Goal: Transaction & Acquisition: Purchase product/service

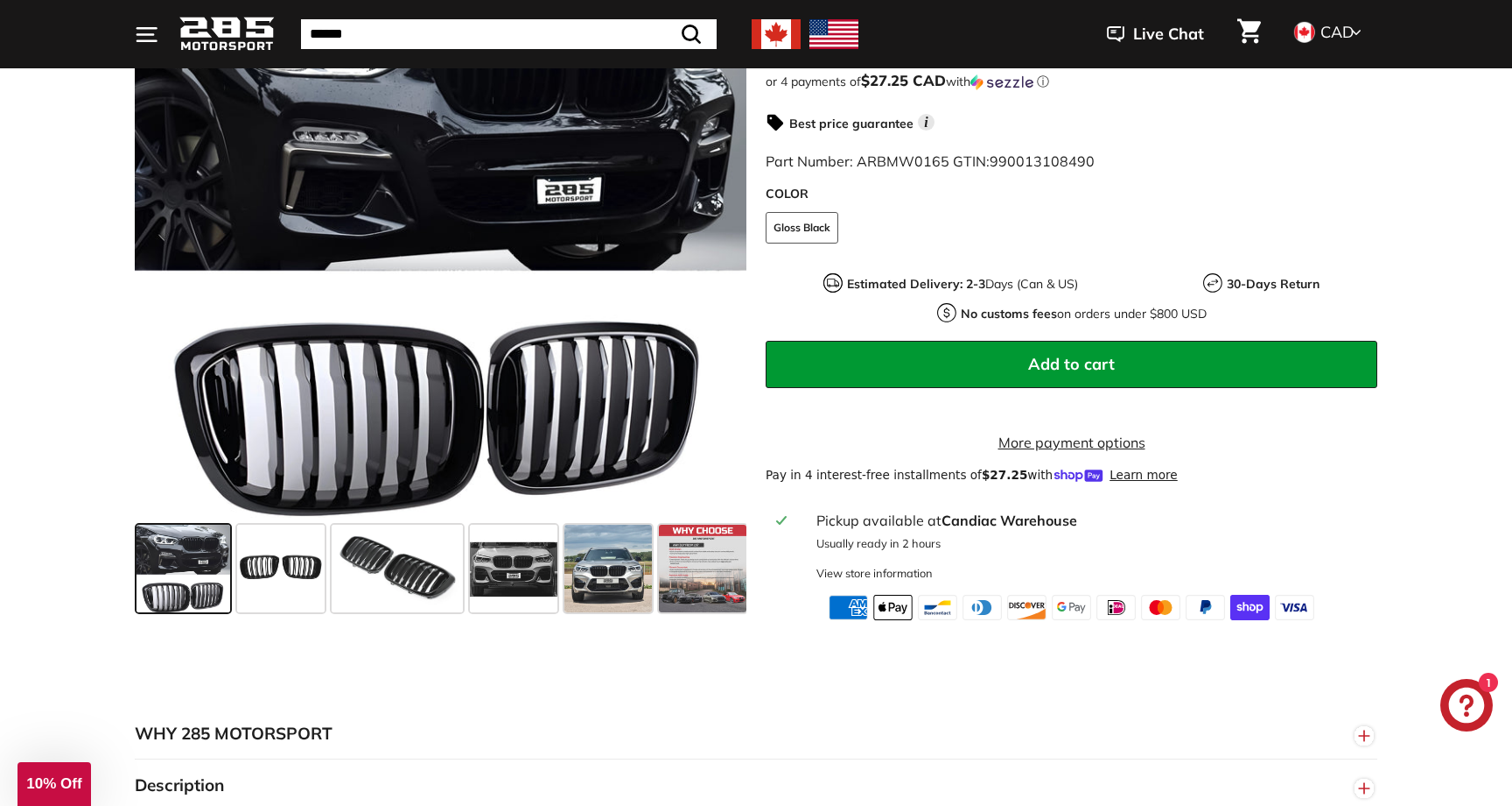
scroll to position [426, 0]
click at [605, 595] on span at bounding box center [608, 569] width 88 height 88
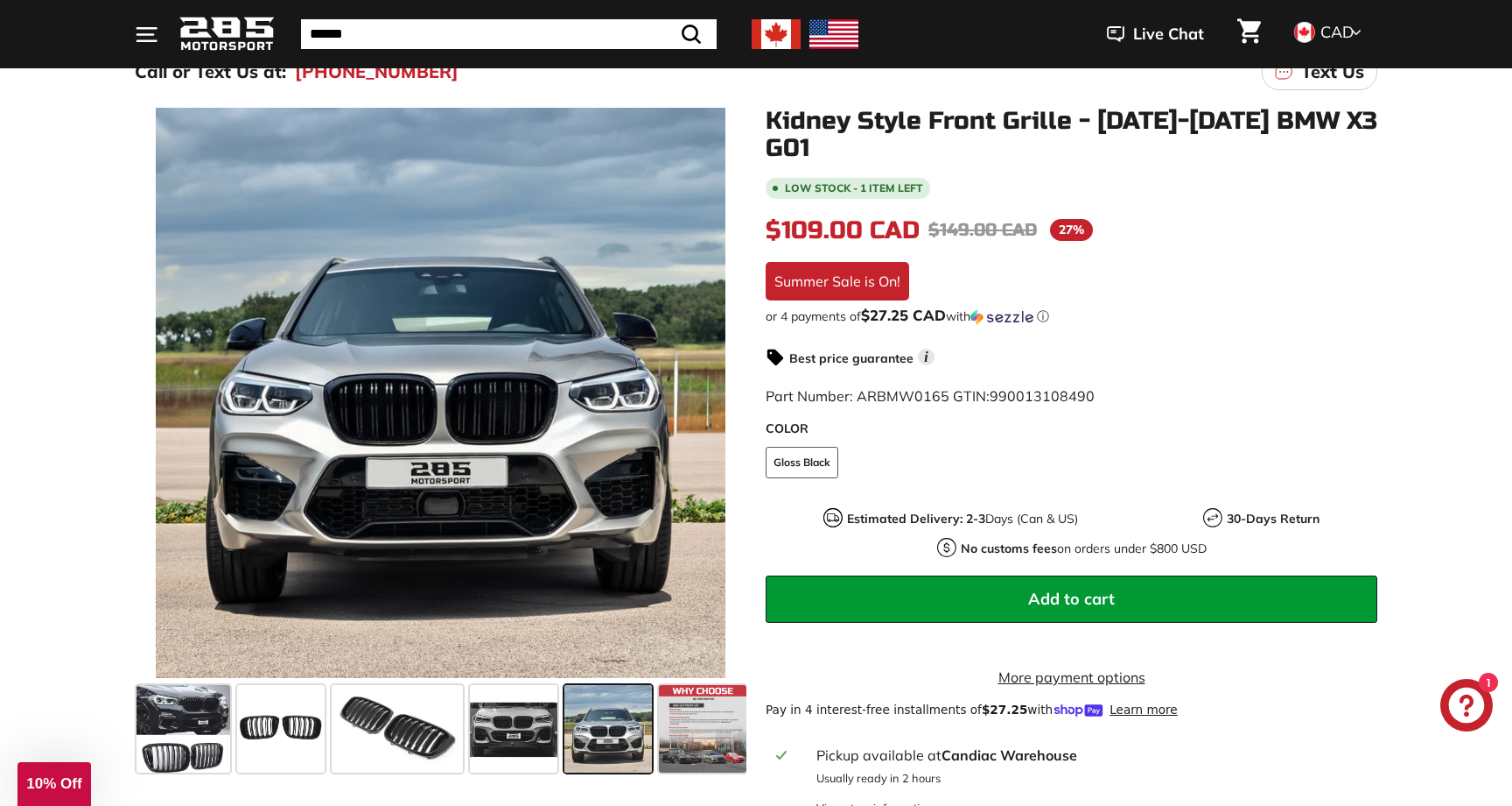
scroll to position [218, 0]
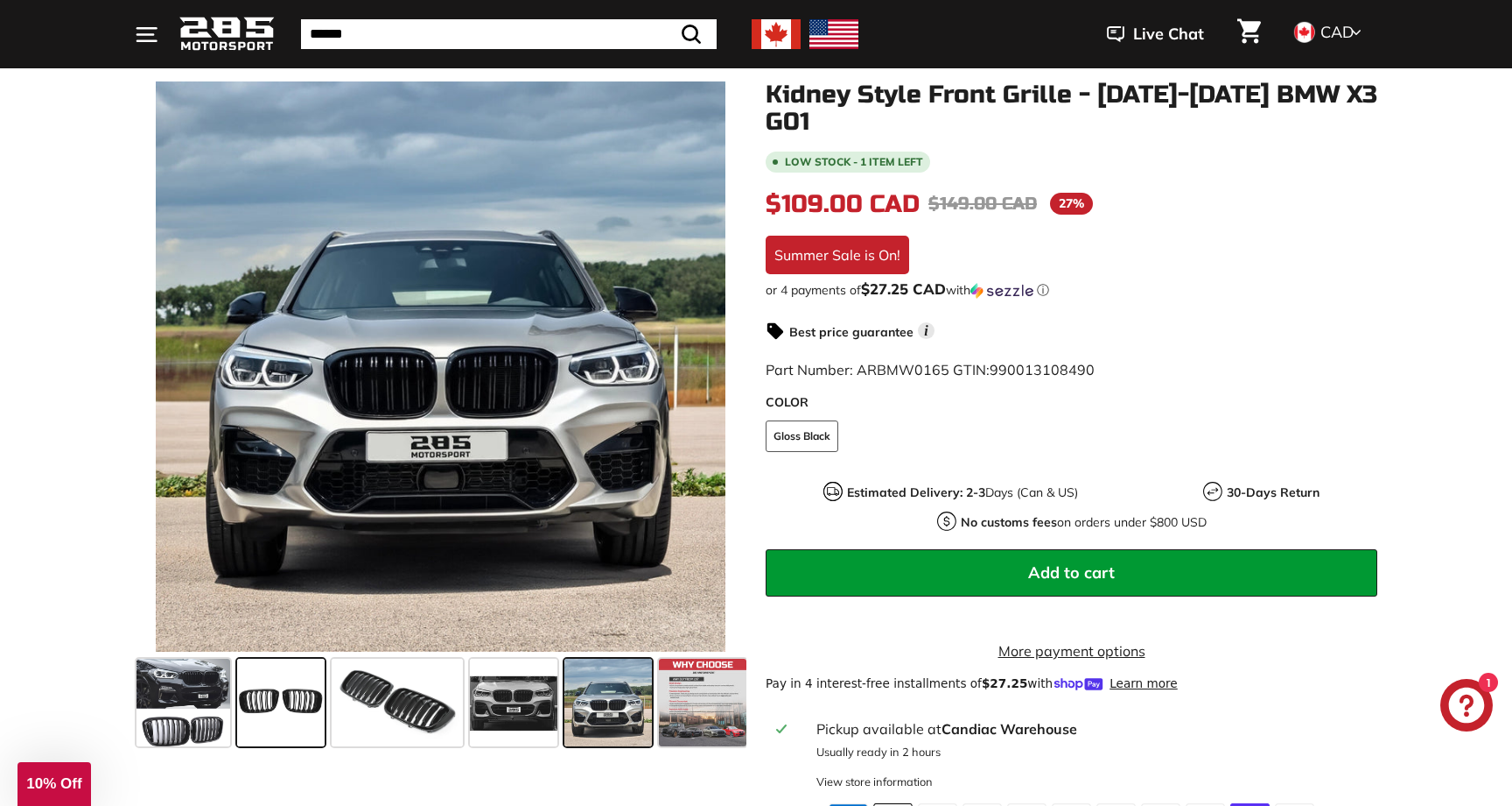
click at [285, 708] on span at bounding box center [281, 702] width 88 height 88
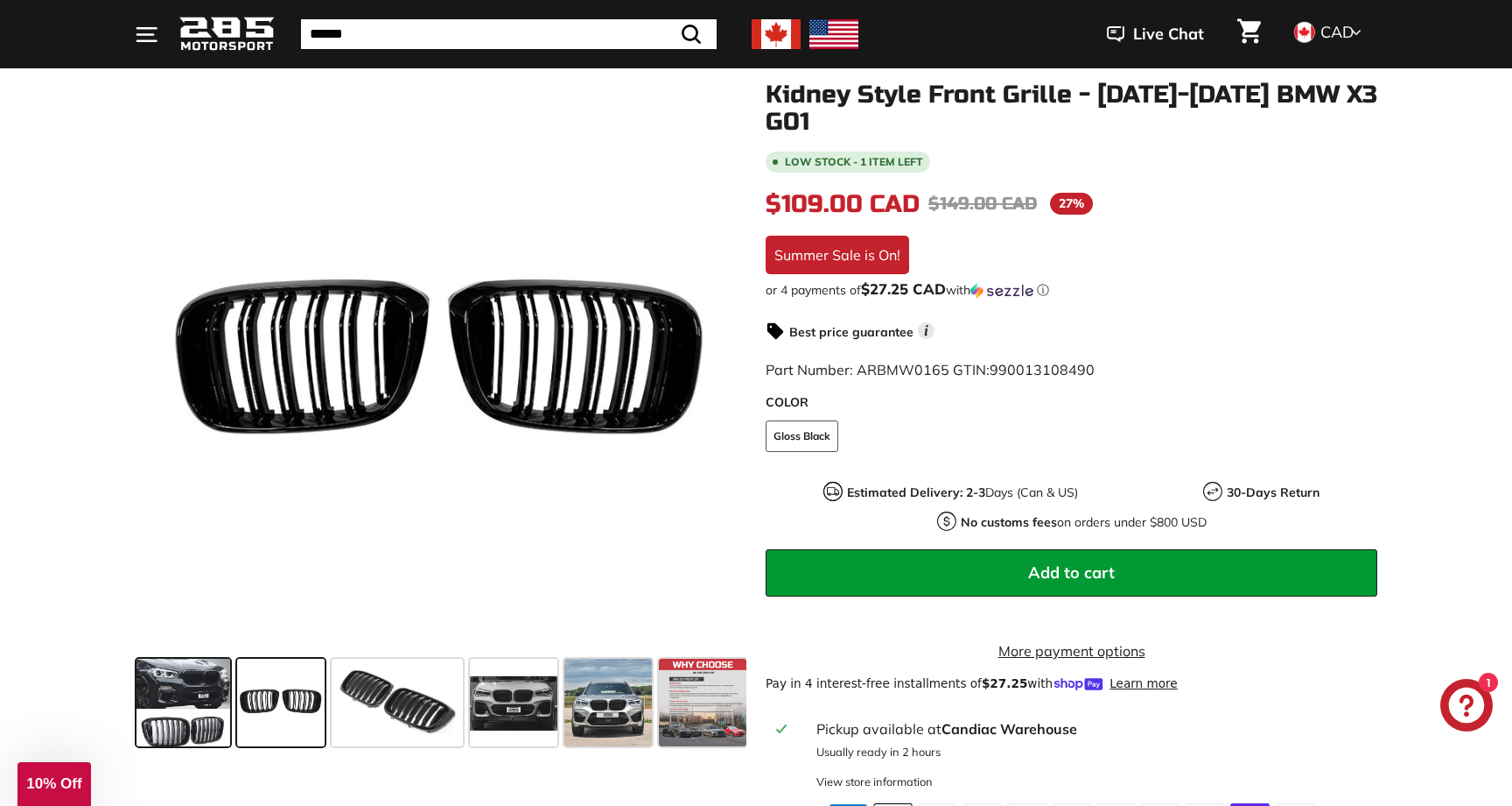
click at [199, 682] on span at bounding box center [183, 702] width 93 height 88
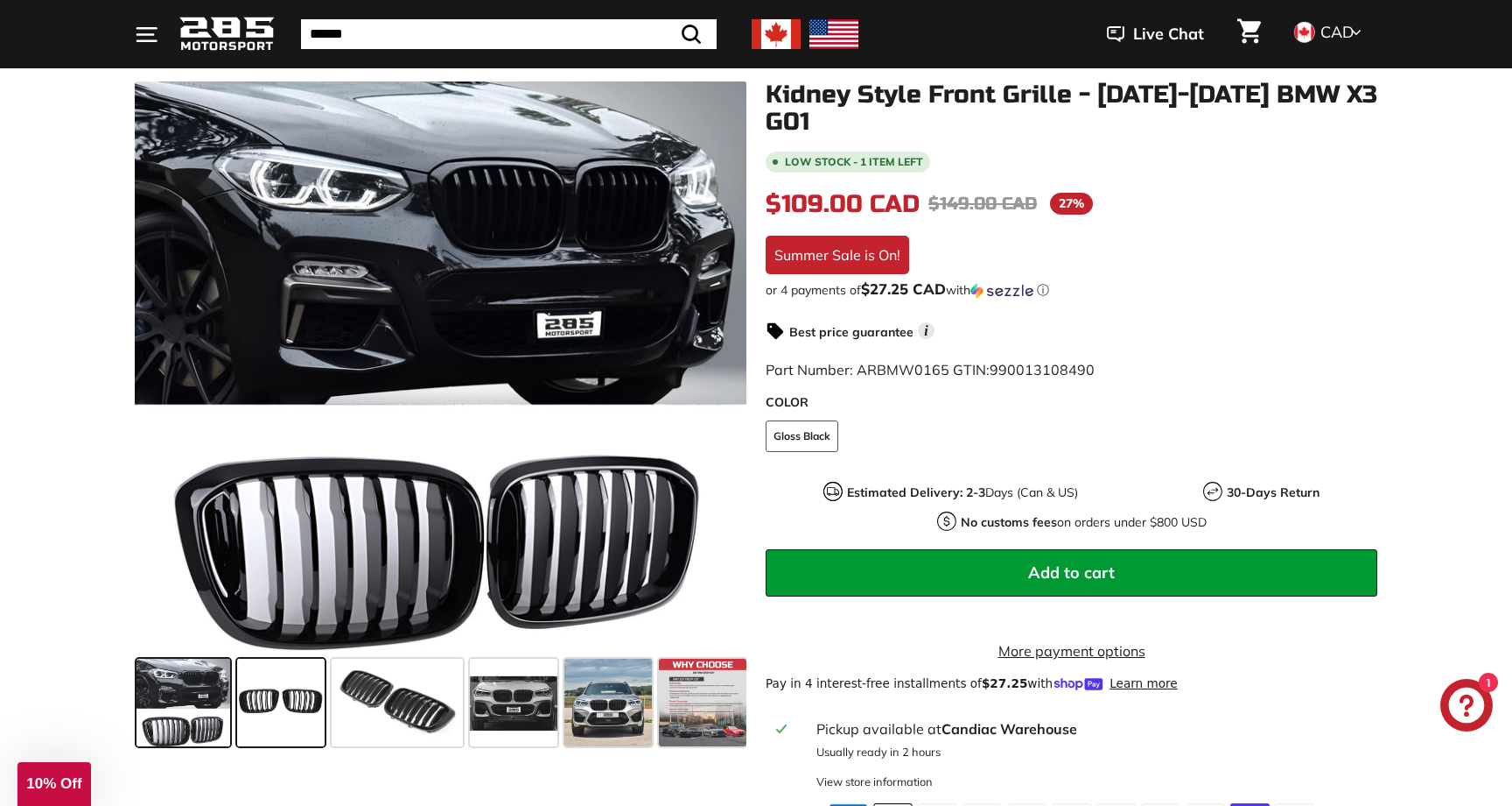
click at [284, 686] on span at bounding box center [281, 702] width 88 height 88
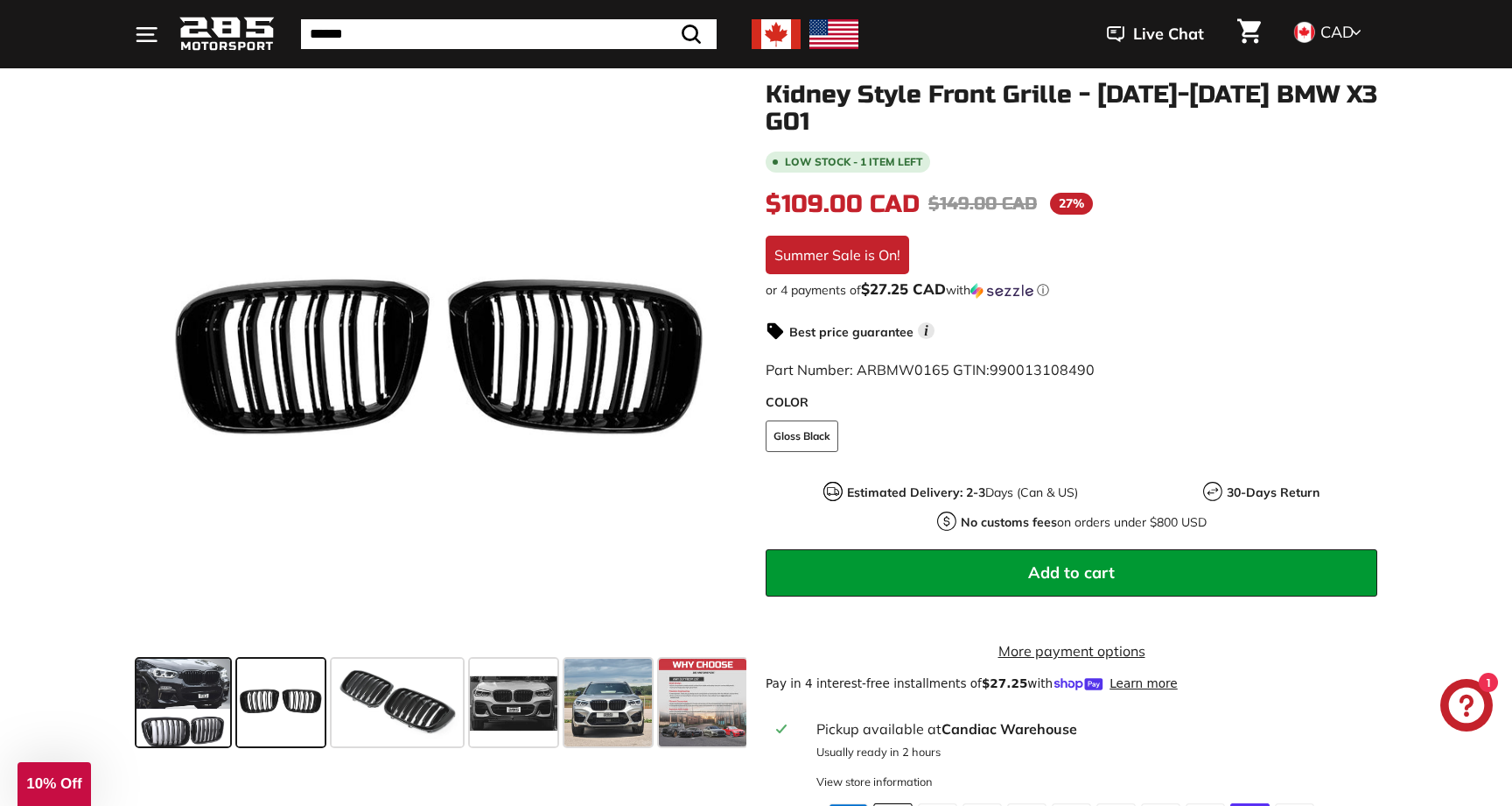
click at [186, 712] on span at bounding box center [183, 702] width 93 height 88
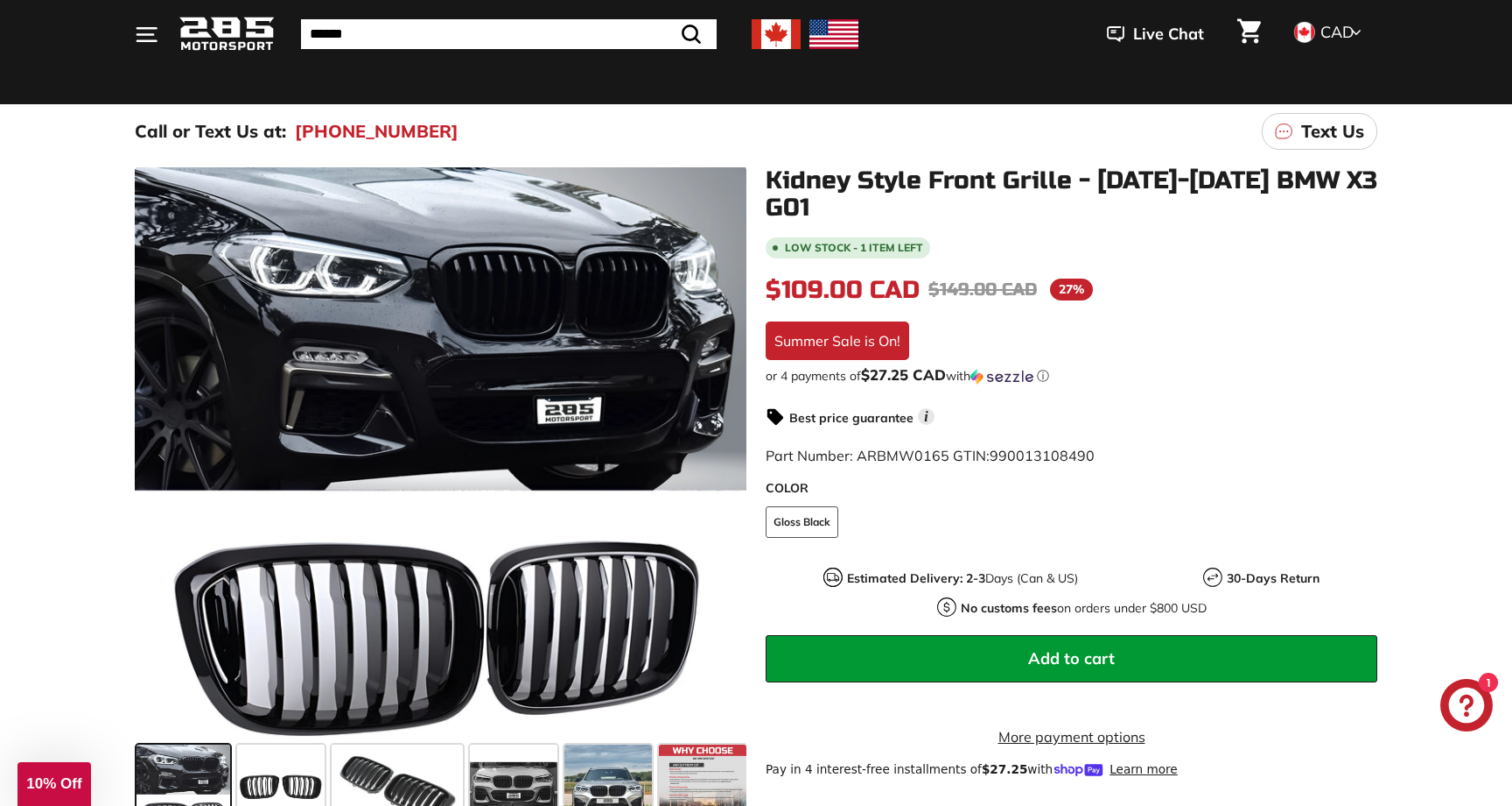
scroll to position [111, 0]
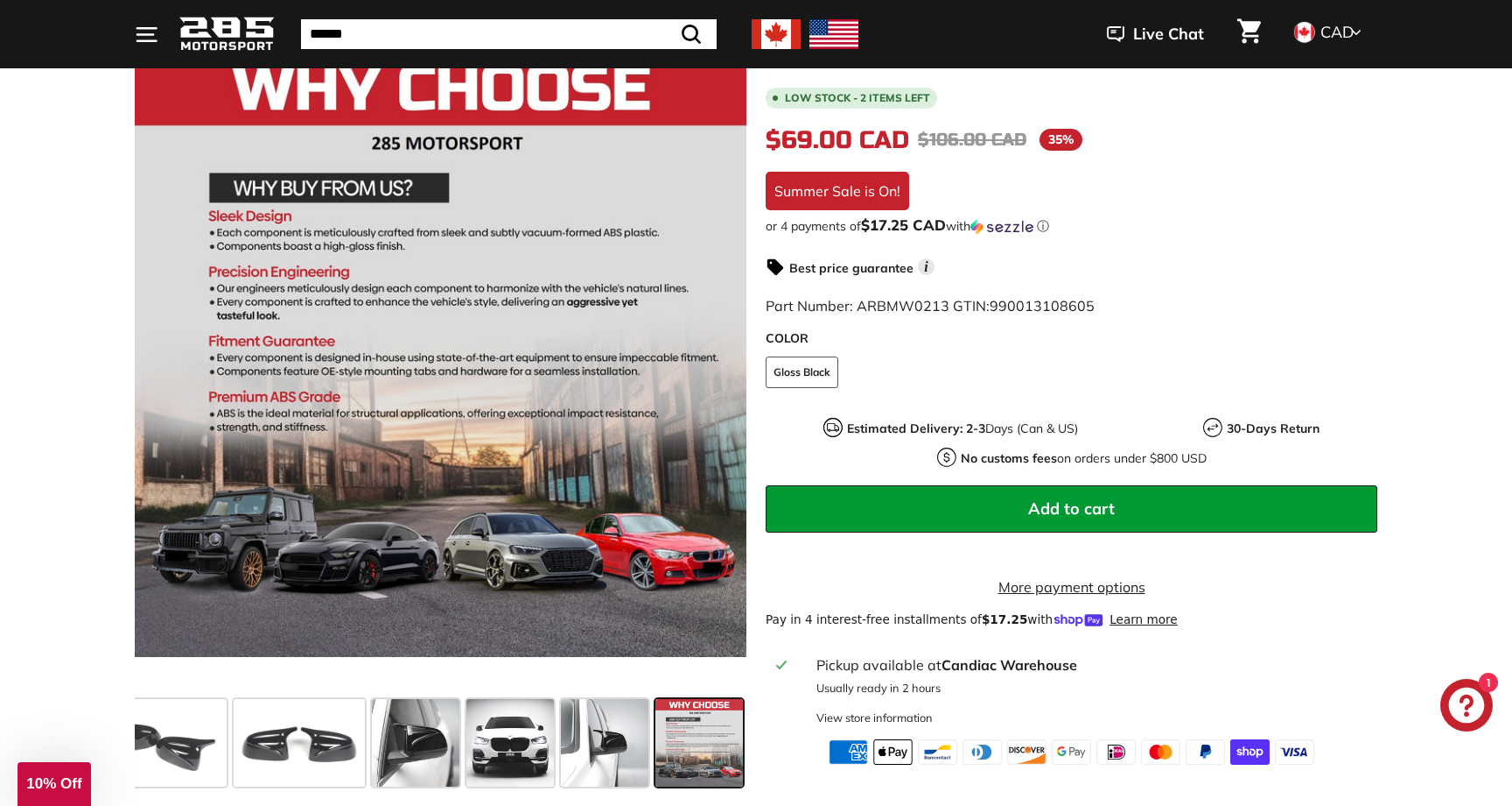
scroll to position [430, 0]
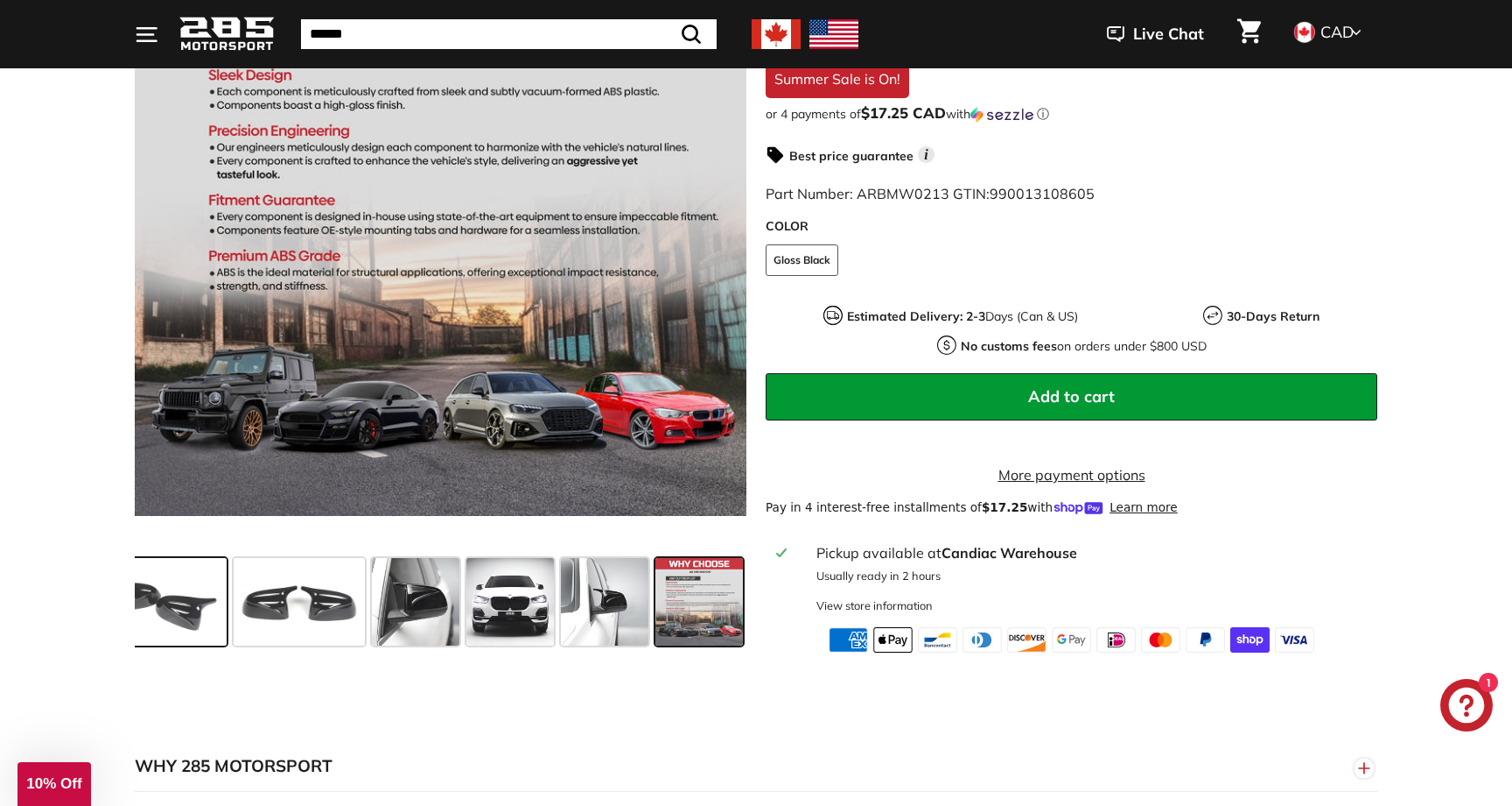
click at [185, 599] on span at bounding box center [161, 602] width 131 height 88
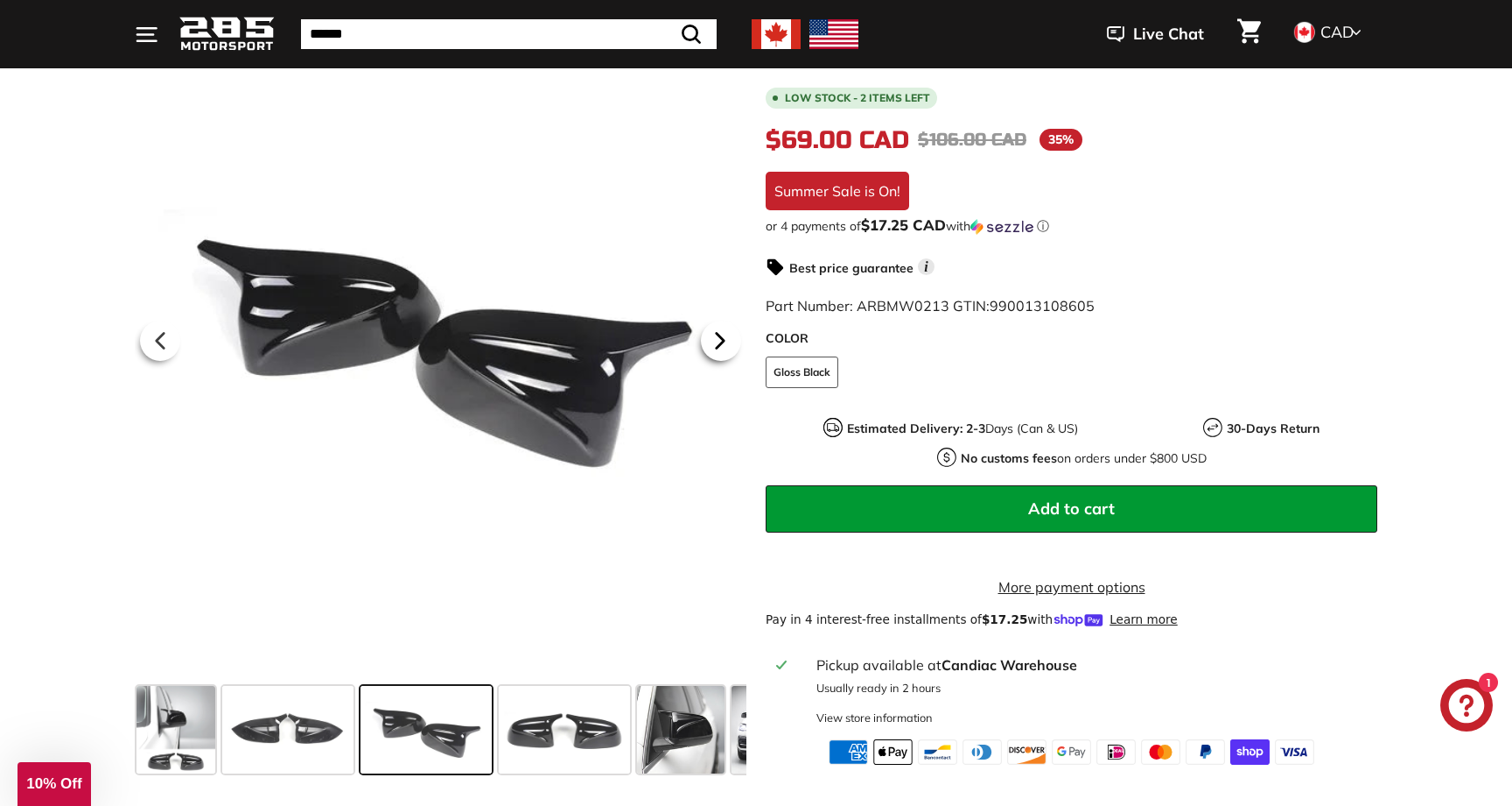
scroll to position [517, 0]
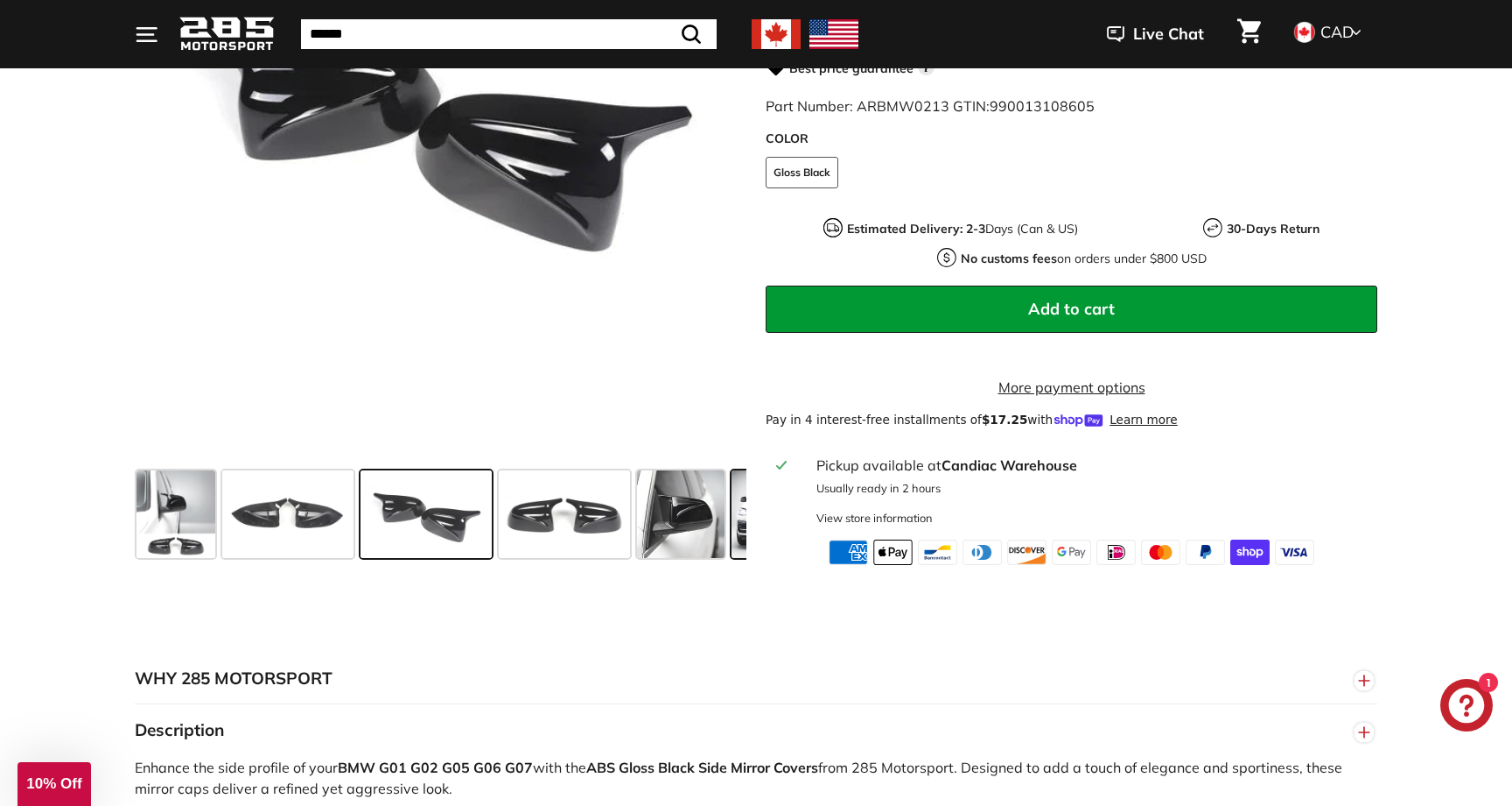
click at [740, 521] on span at bounding box center [776, 514] width 88 height 88
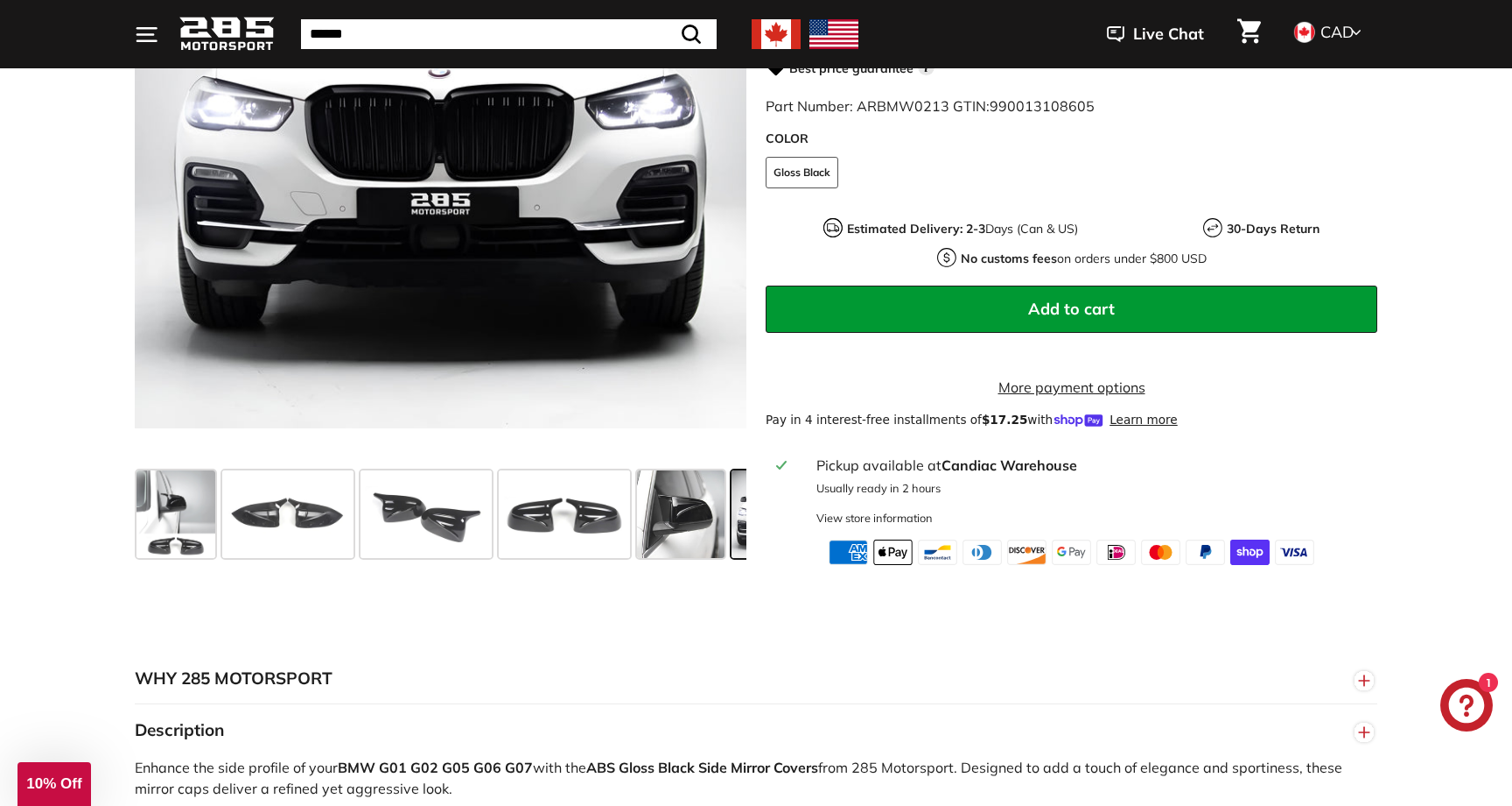
scroll to position [0, 265]
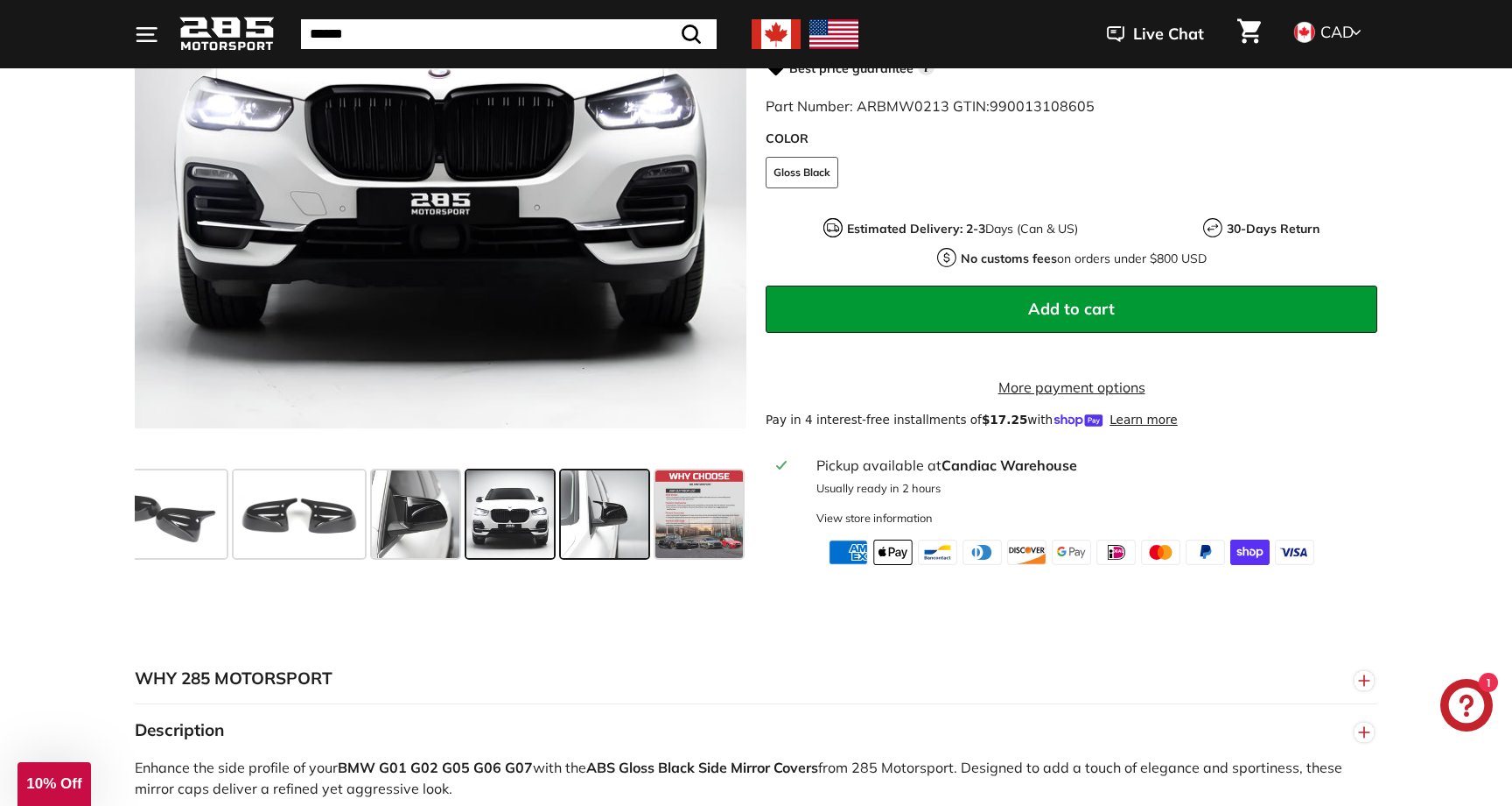
click at [583, 530] on span at bounding box center [605, 514] width 88 height 88
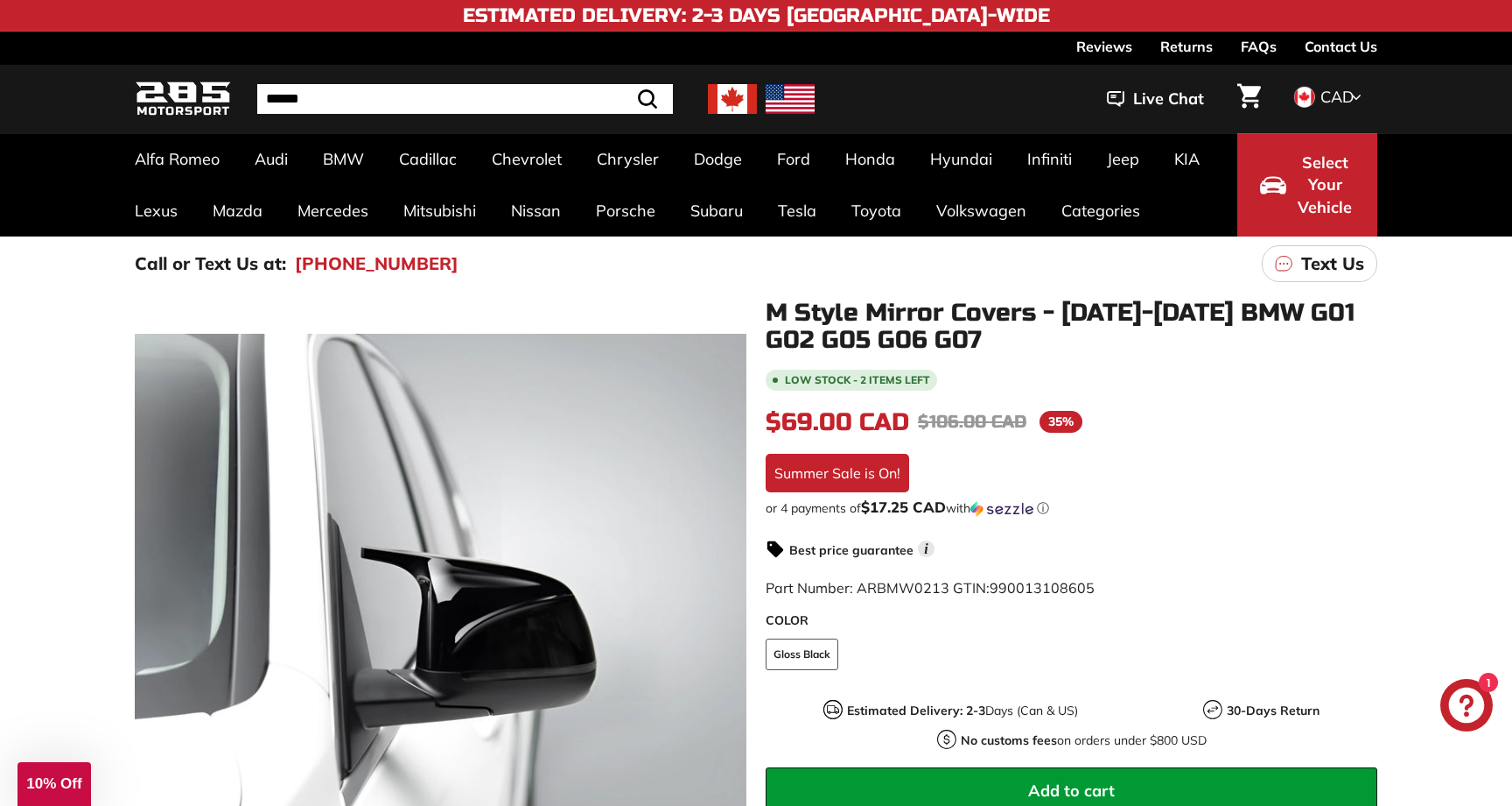
scroll to position [0, 0]
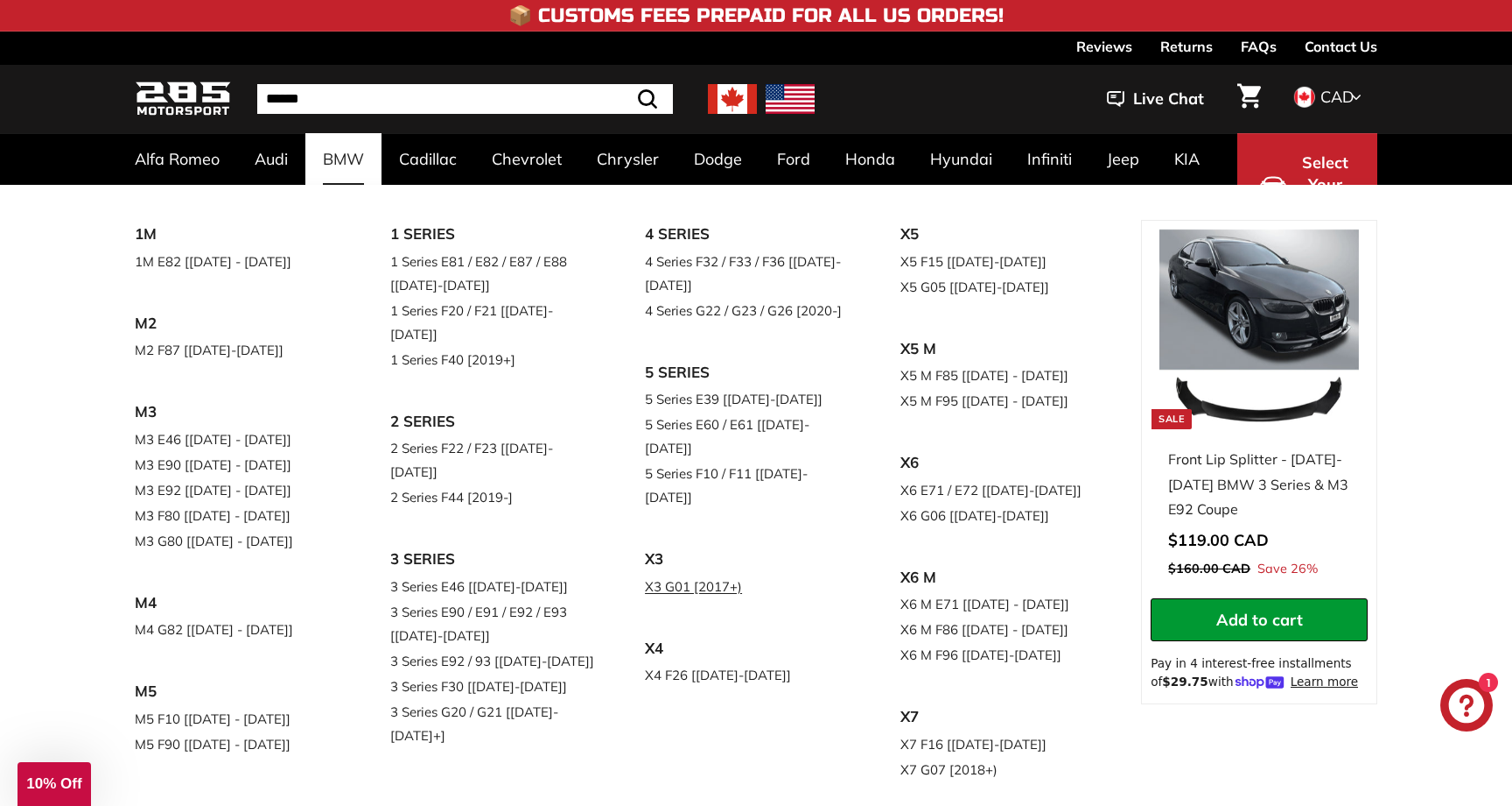
click at [706, 573] on link "X3 G01 [2017+)" at bounding box center [748, 585] width 207 height 25
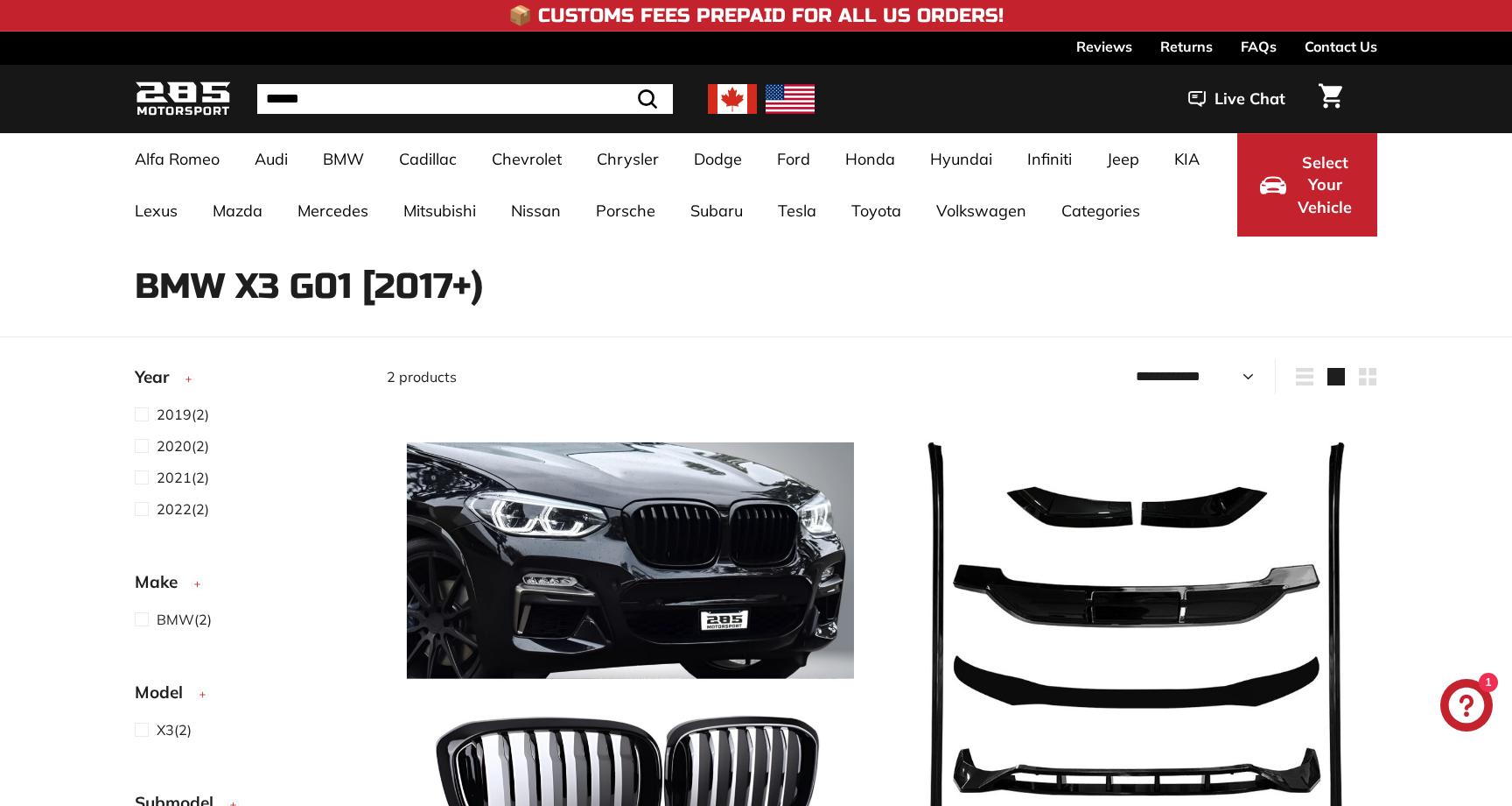
select select "**********"
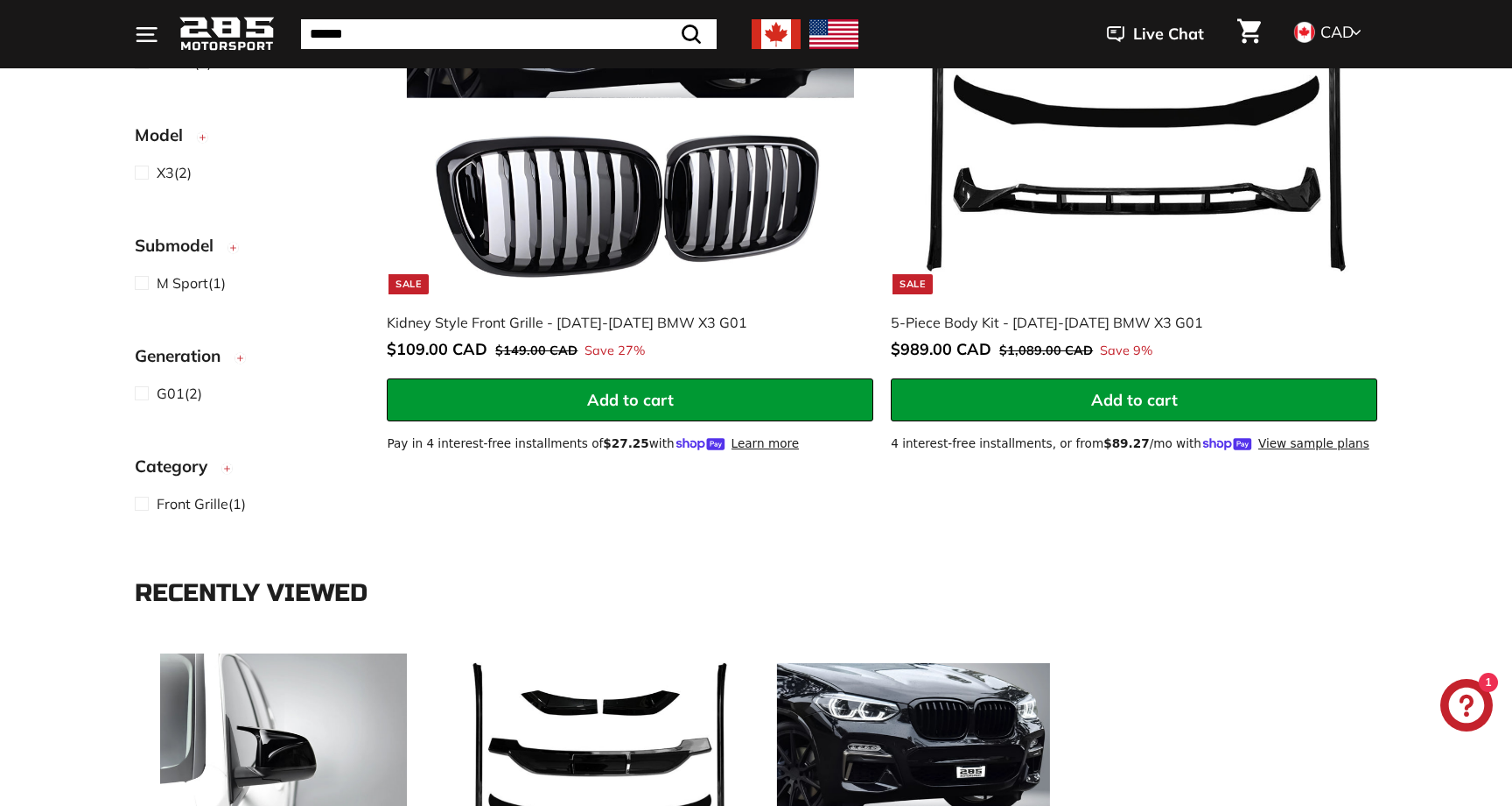
scroll to position [650, 0]
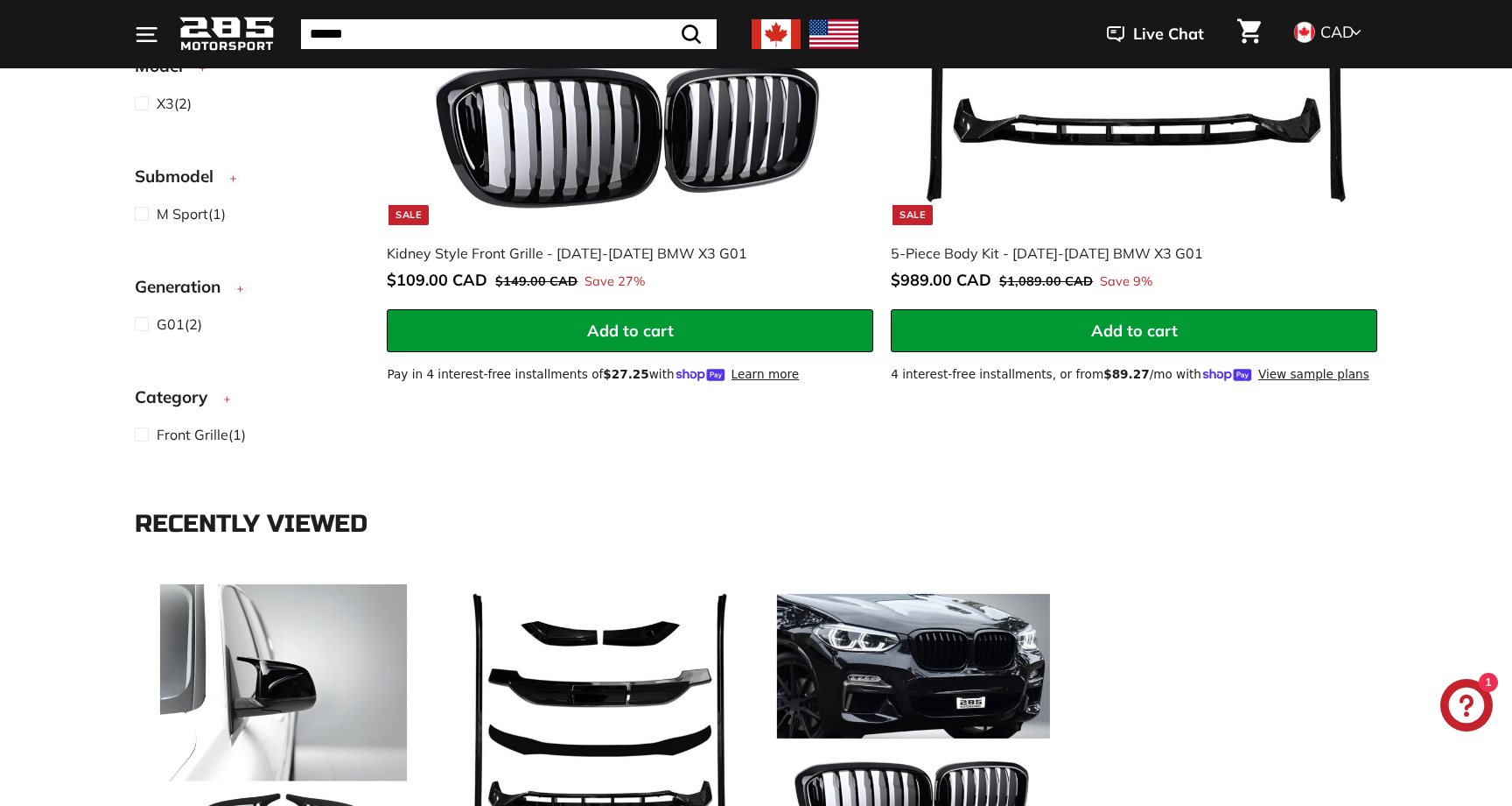
click at [1231, 461] on div "**********" at bounding box center [756, 794] width 1512 height 672
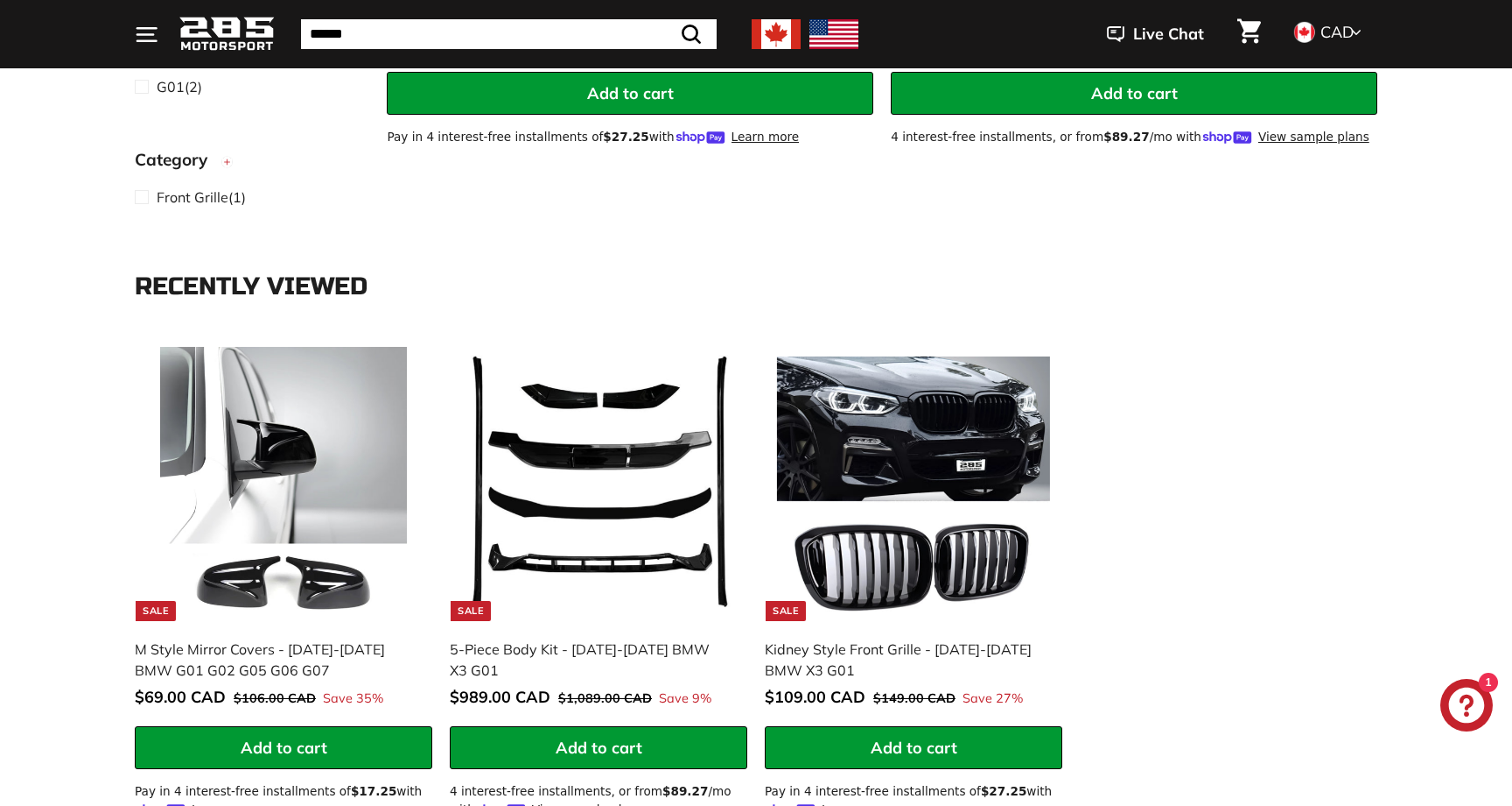
scroll to position [874, 1]
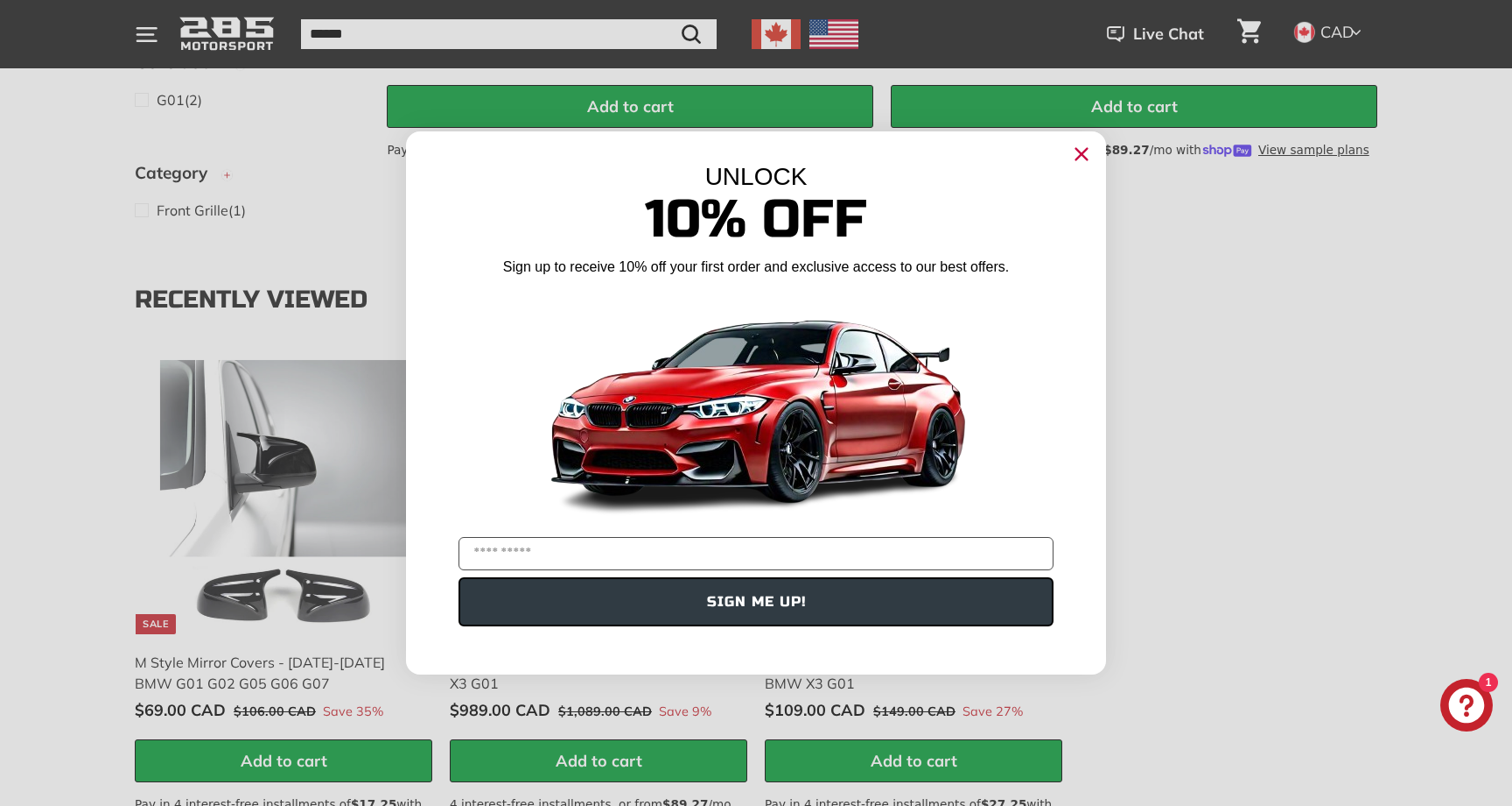
click at [1376, 375] on div "Close dialog UNLOCK 10% Off Sign up to receive 10% off your first order and exc…" at bounding box center [756, 403] width 1512 height 806
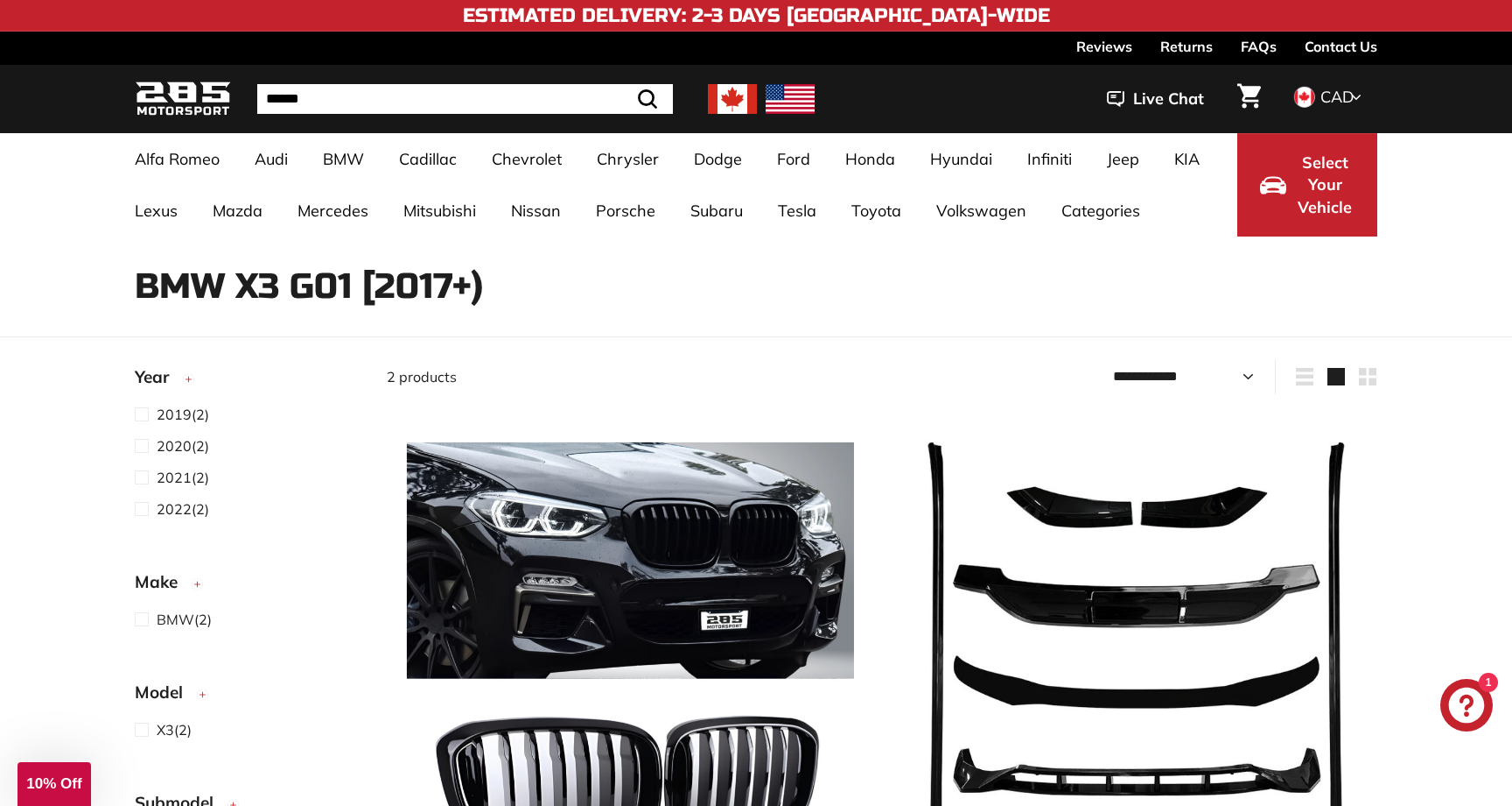
scroll to position [0, 0]
click at [1345, 49] on link "Contact Us" at bounding box center [1341, 47] width 73 height 30
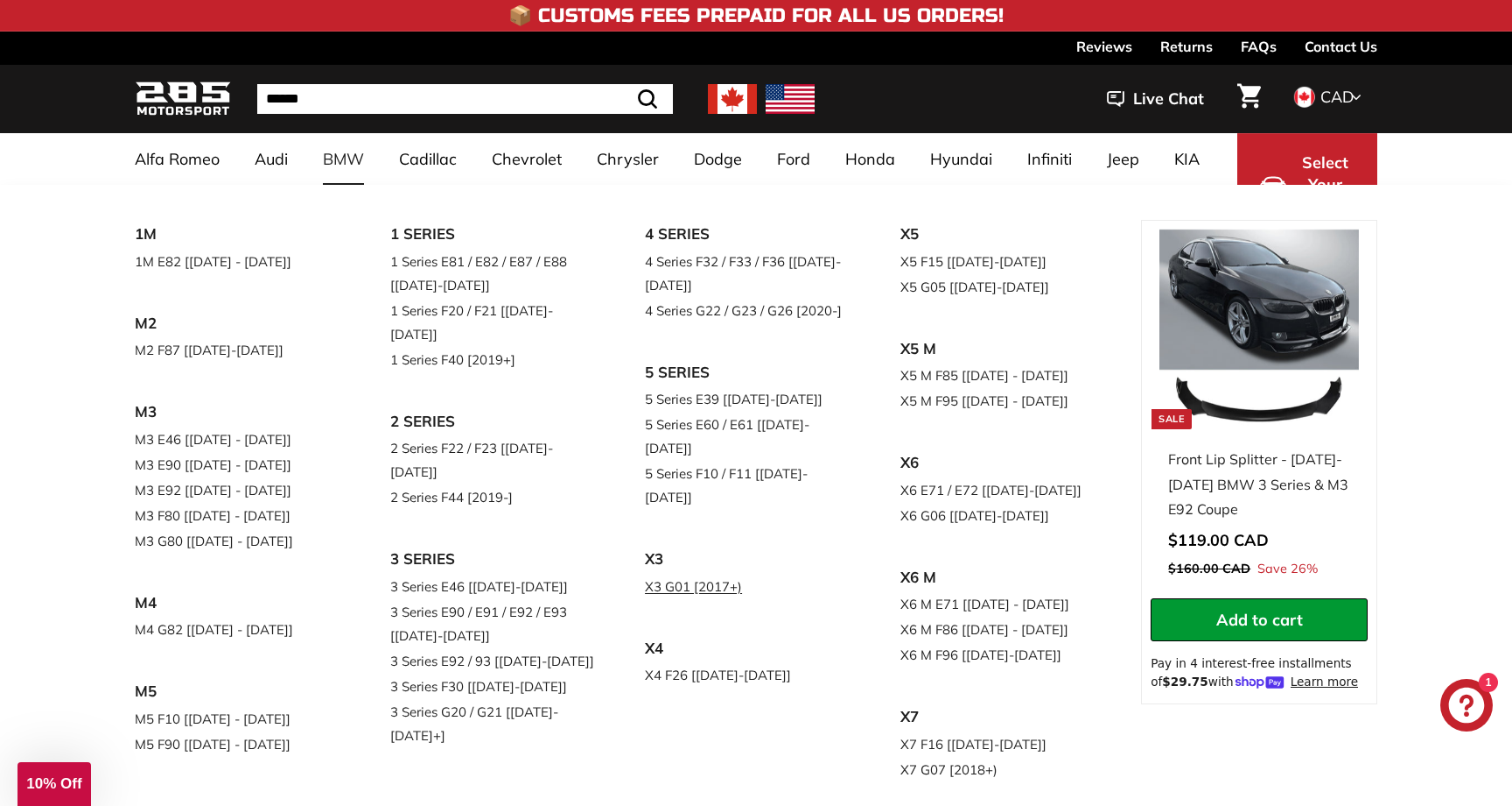
click at [680, 573] on link "X3 G01 [2017+)" at bounding box center [748, 585] width 207 height 25
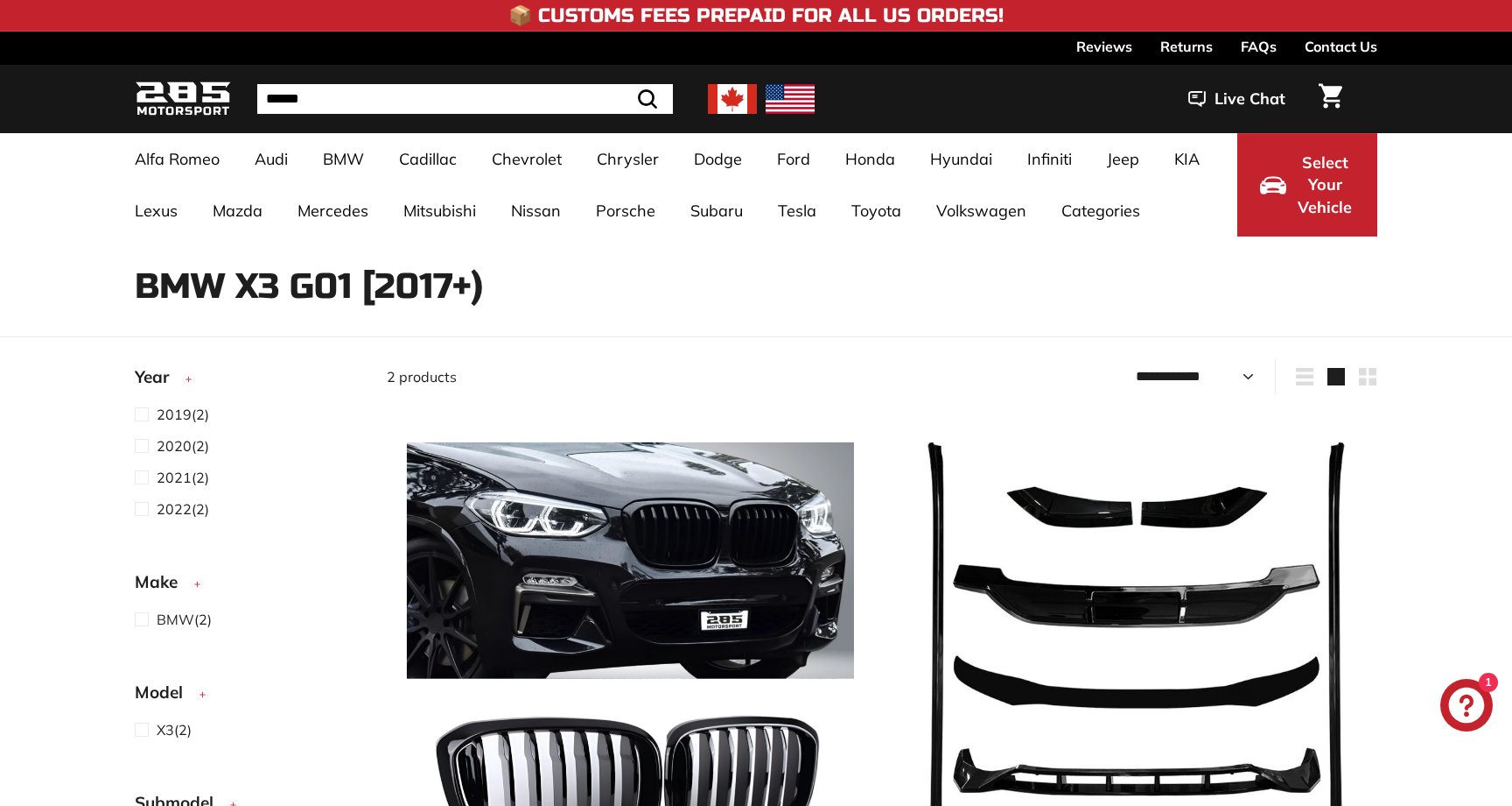
select select "**********"
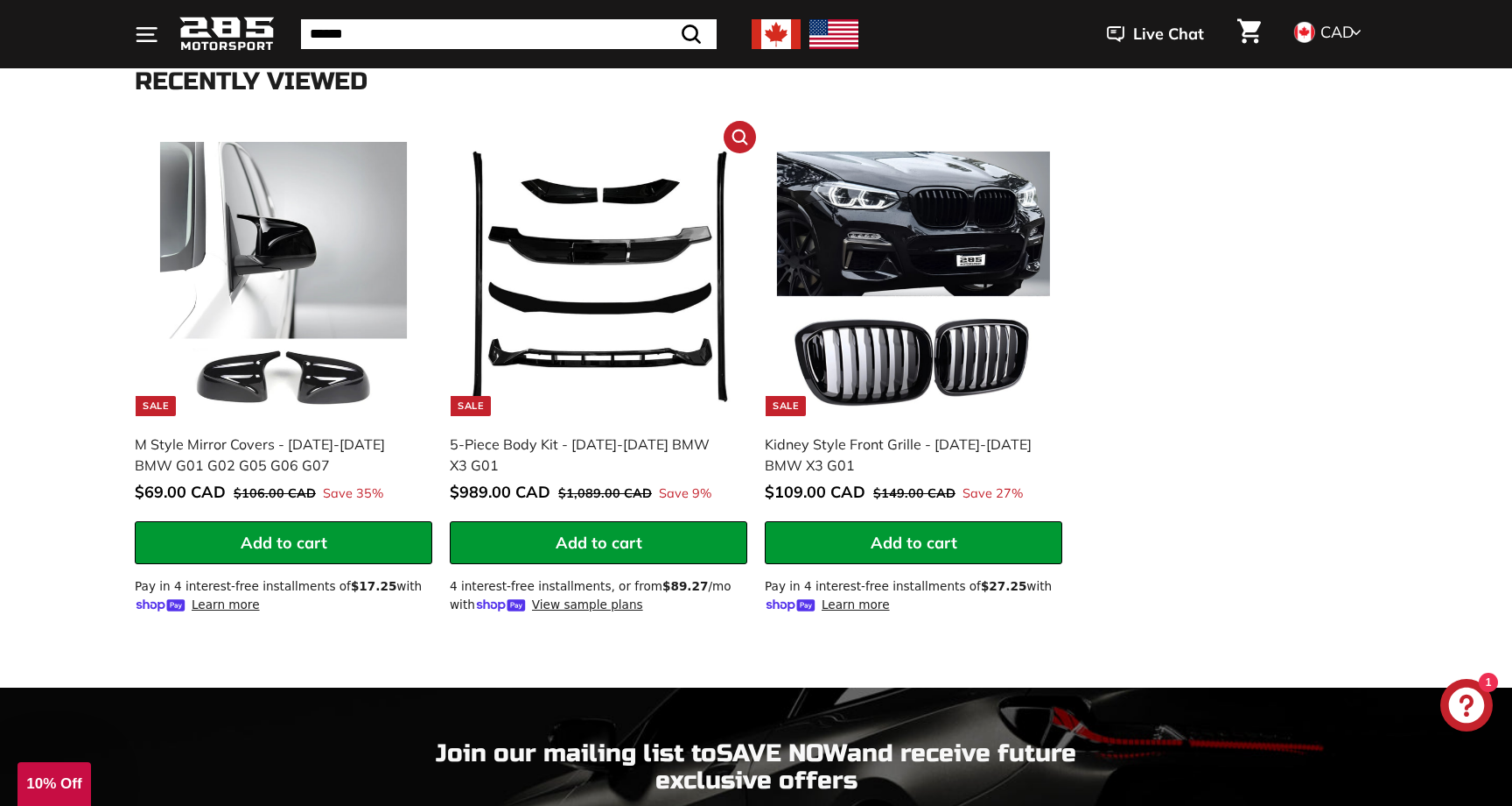
scroll to position [1092, 0]
click at [358, 384] on img at bounding box center [283, 279] width 274 height 274
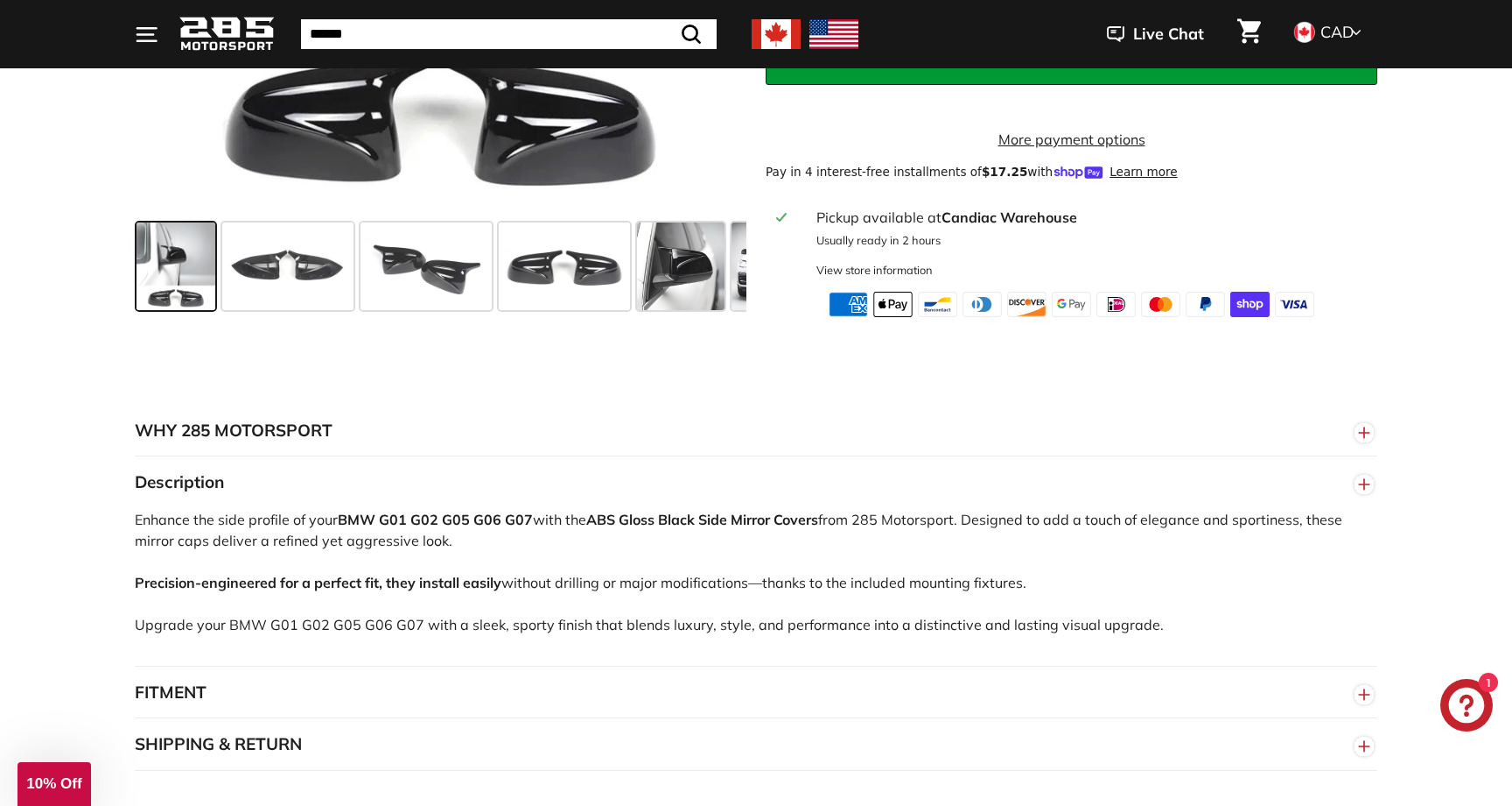
scroll to position [872, 0]
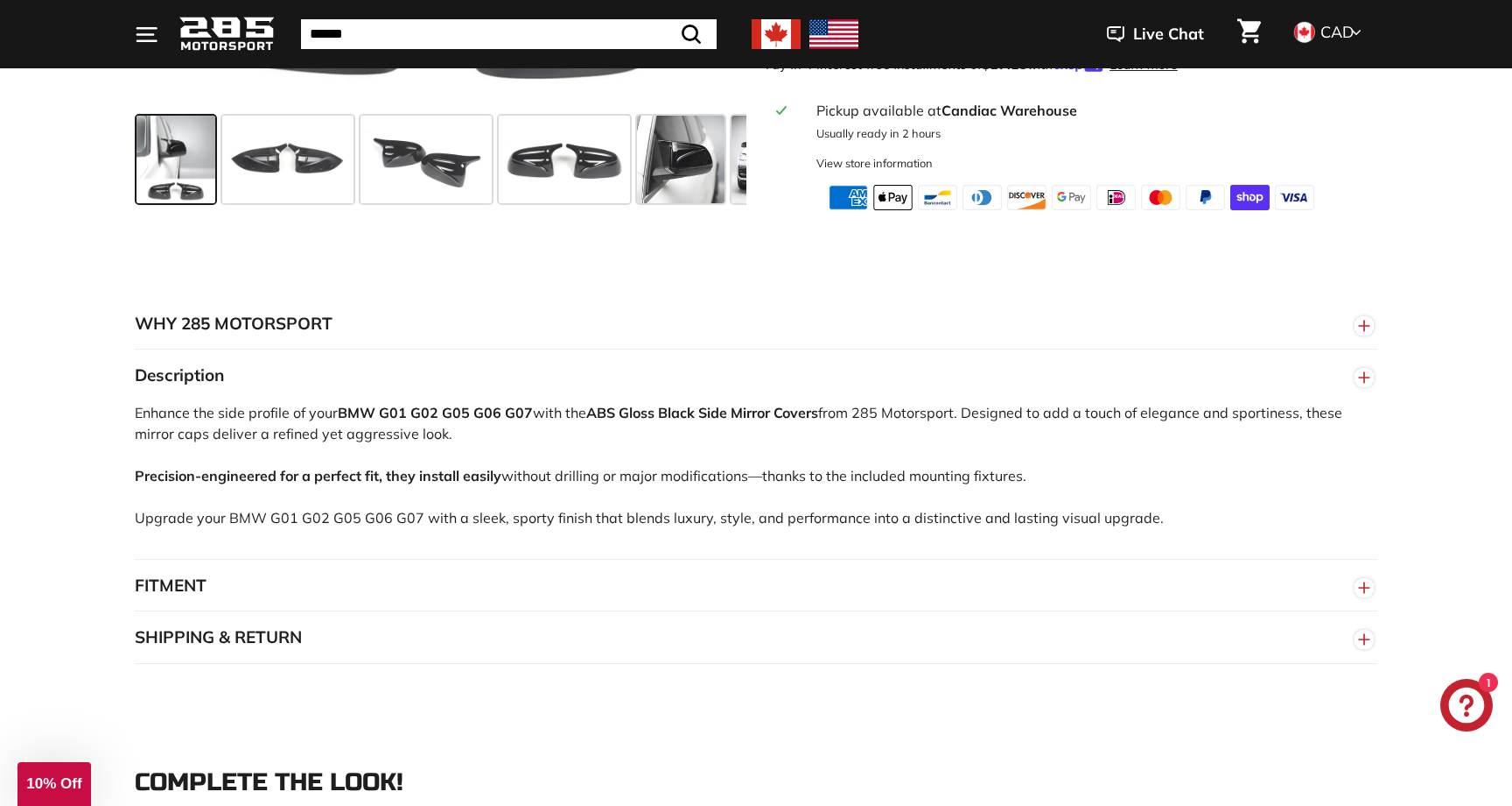
click at [357, 596] on button "FITMENT" at bounding box center [756, 585] width 1243 height 52
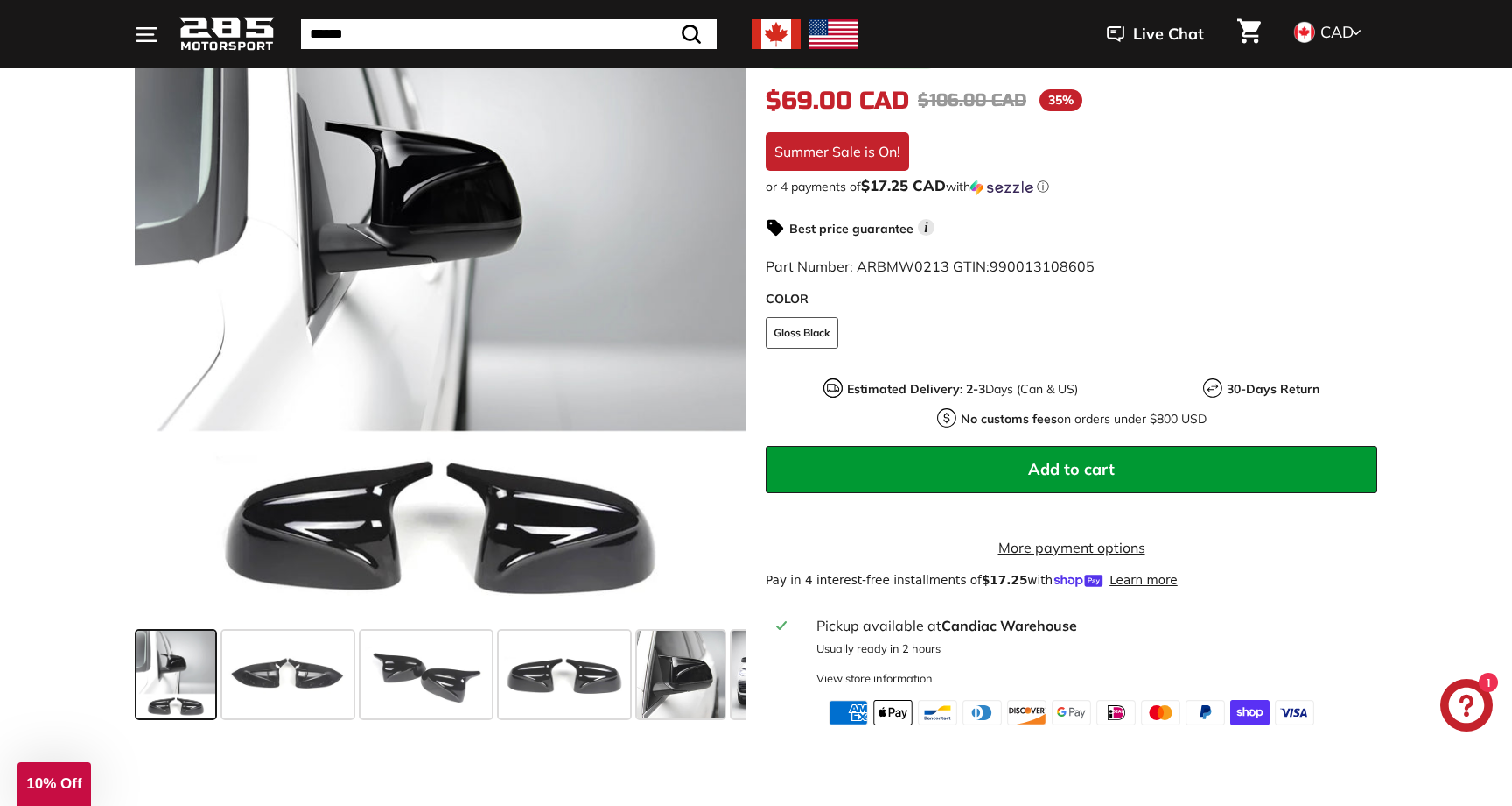
scroll to position [412, 0]
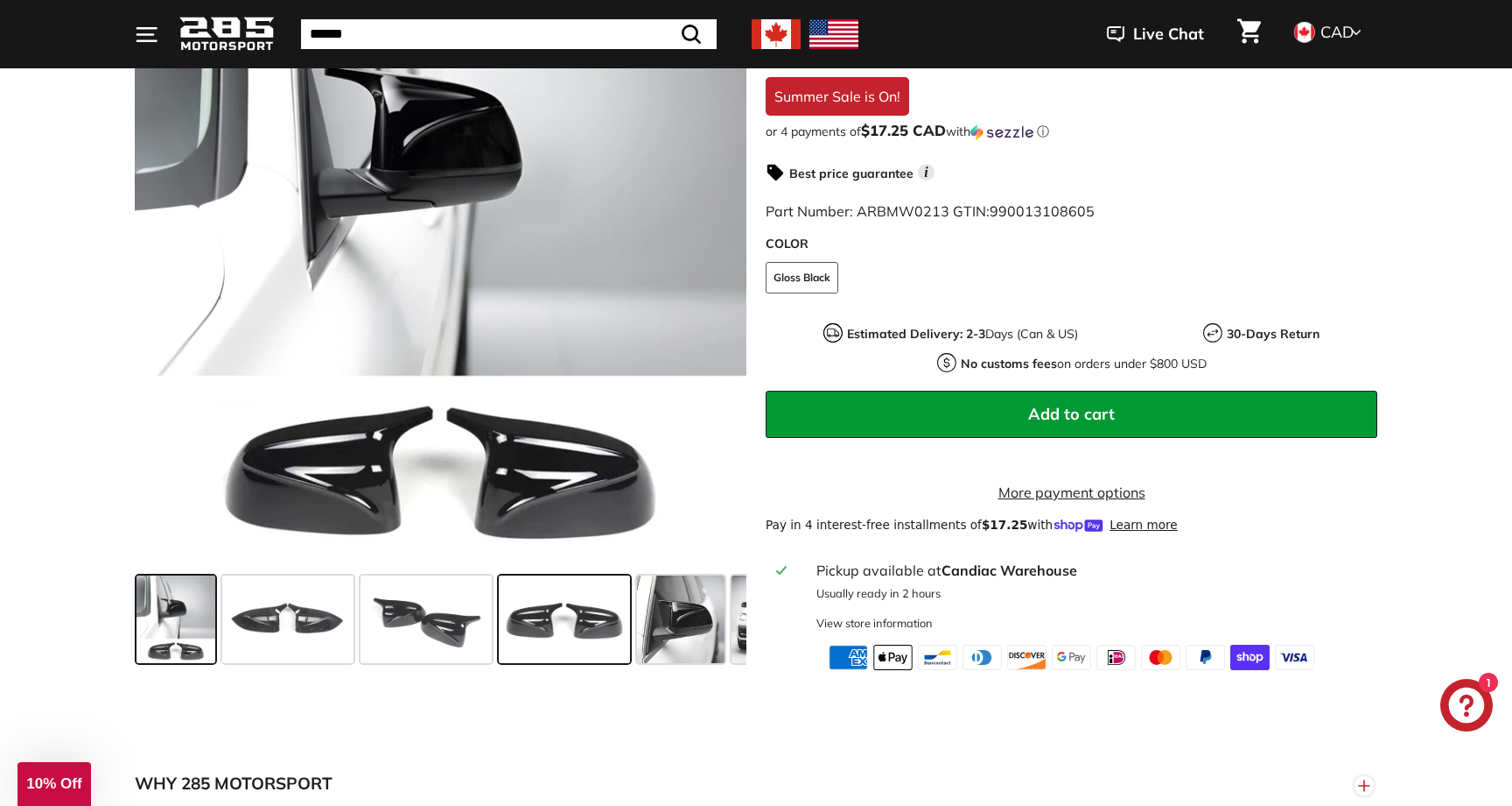
click at [522, 636] on span at bounding box center [564, 619] width 131 height 88
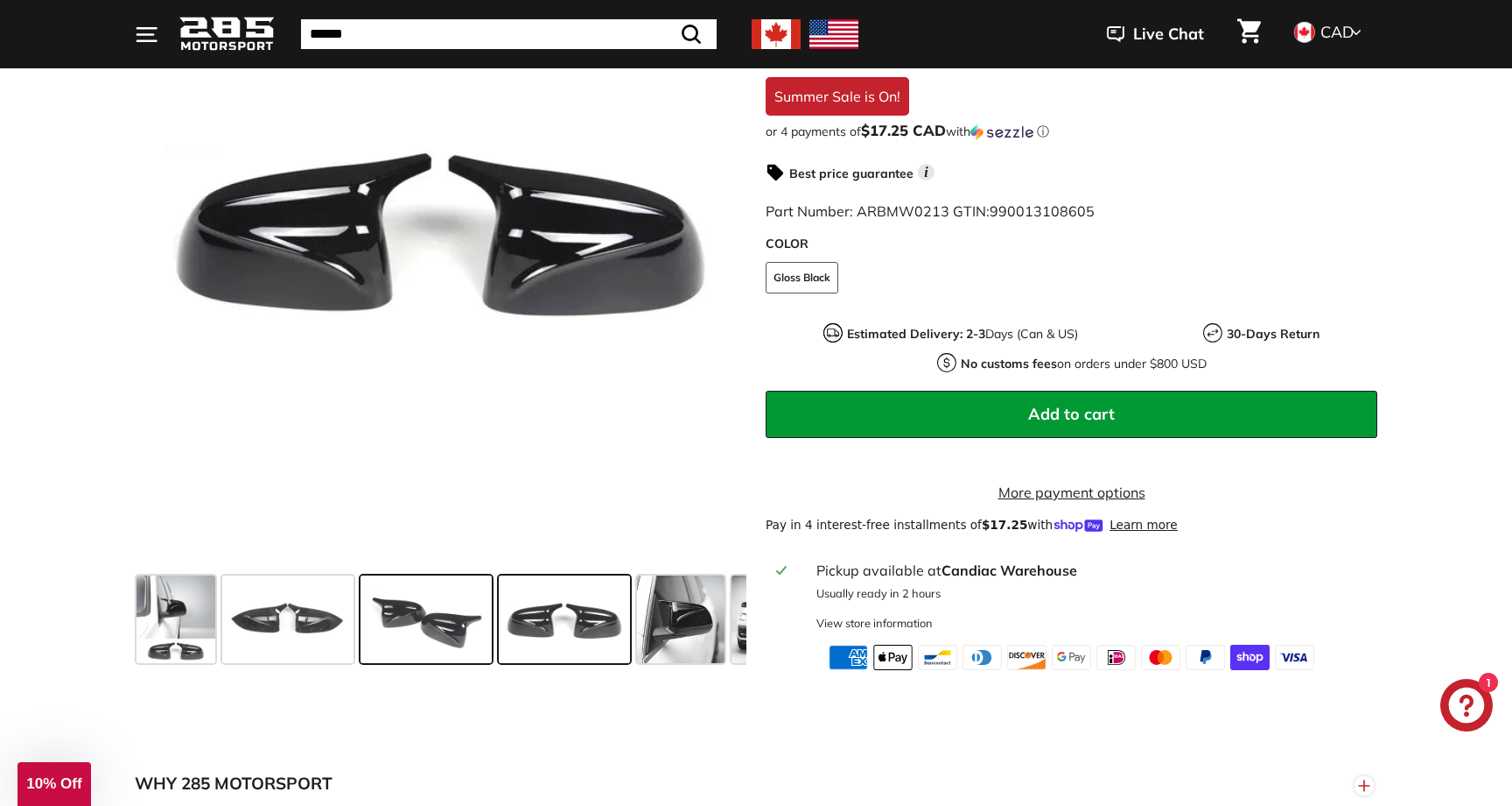
click at [435, 624] on span at bounding box center [426, 619] width 131 height 88
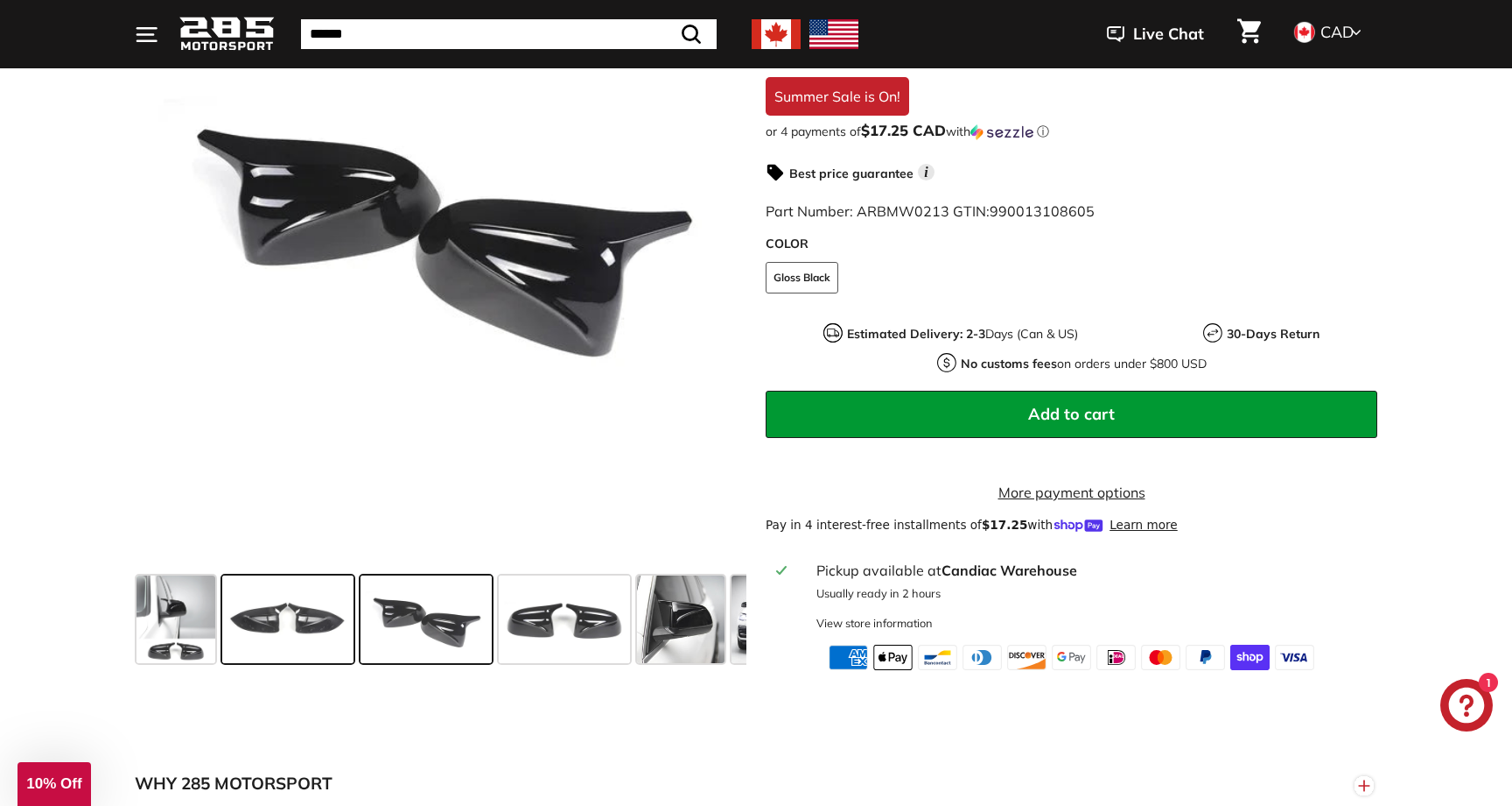
click at [344, 632] on span at bounding box center [288, 619] width 131 height 88
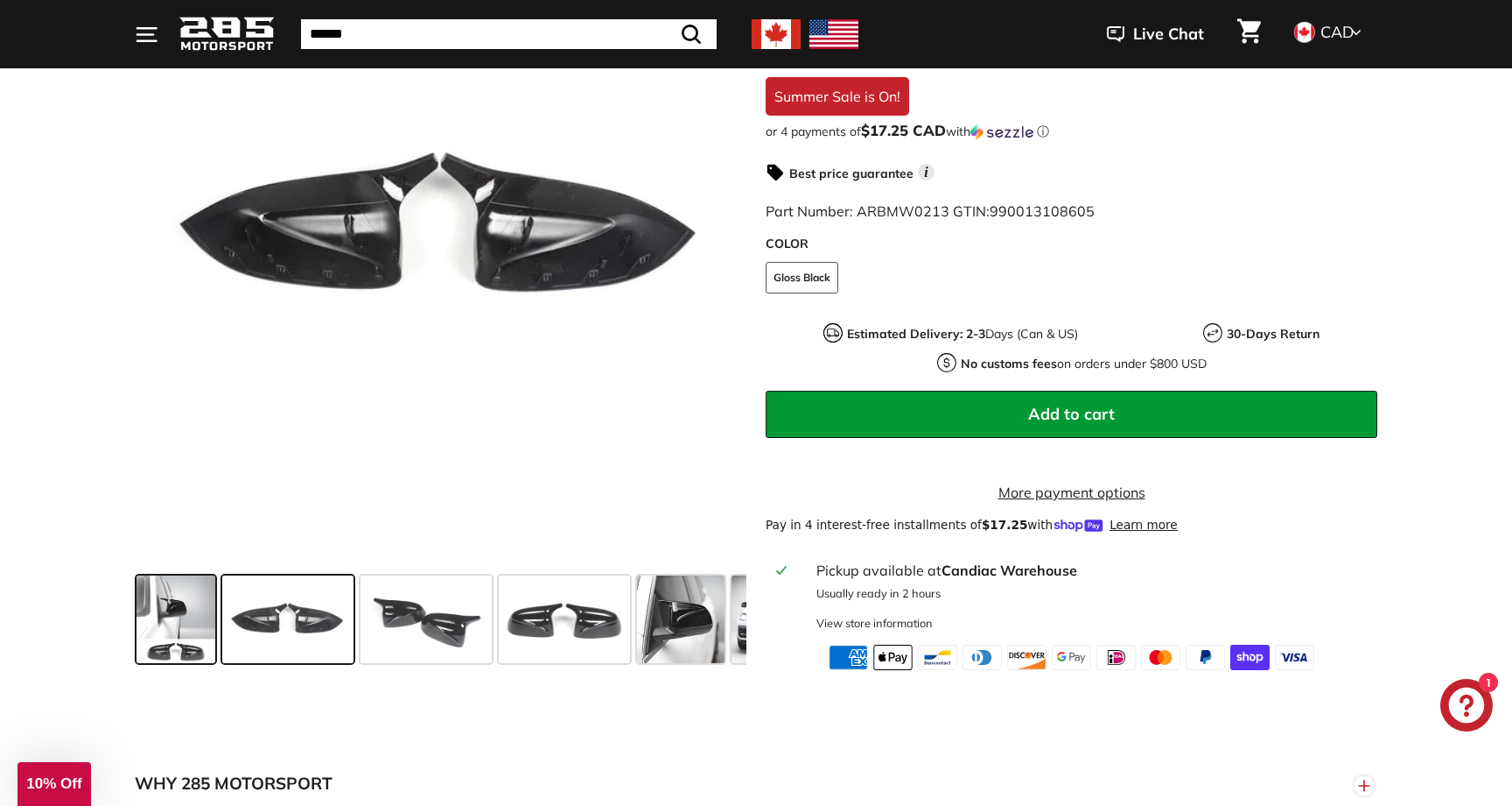
click at [183, 611] on span at bounding box center [176, 619] width 78 height 88
